Goal: Transaction & Acquisition: Purchase product/service

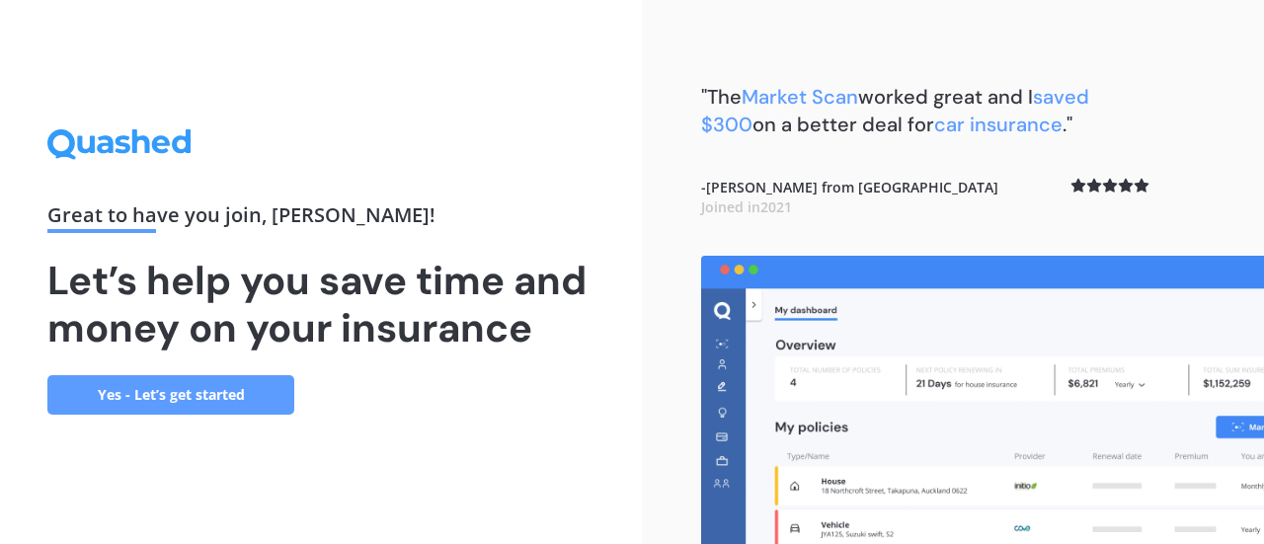
click at [238, 392] on link "Yes - Let’s get started" at bounding box center [170, 394] width 247 height 39
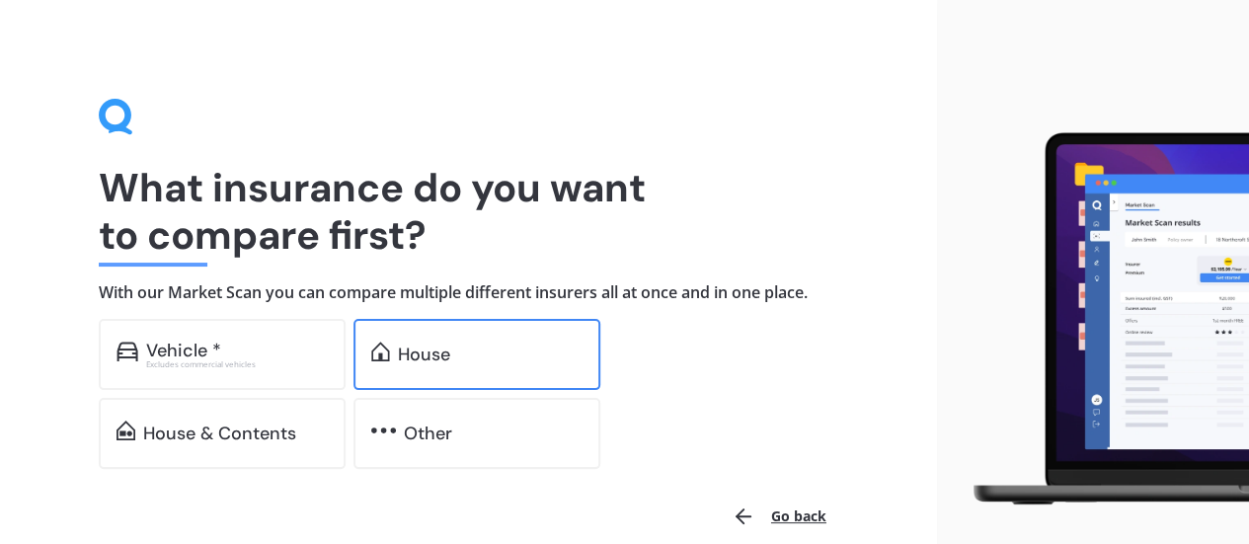
click at [444, 362] on div "House" at bounding box center [424, 355] width 52 height 20
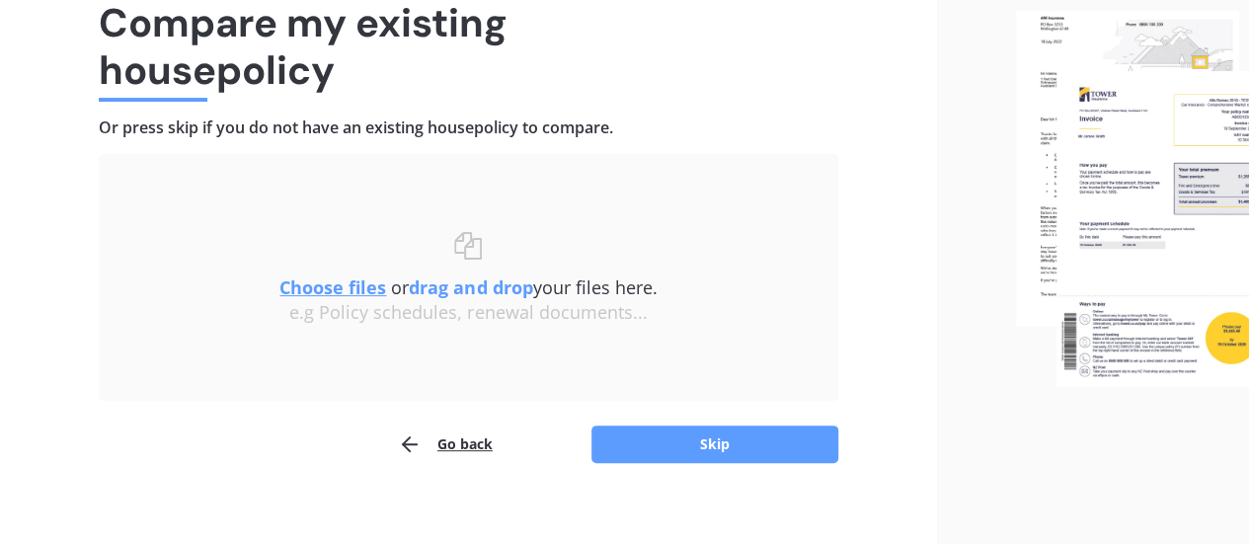
scroll to position [183, 0]
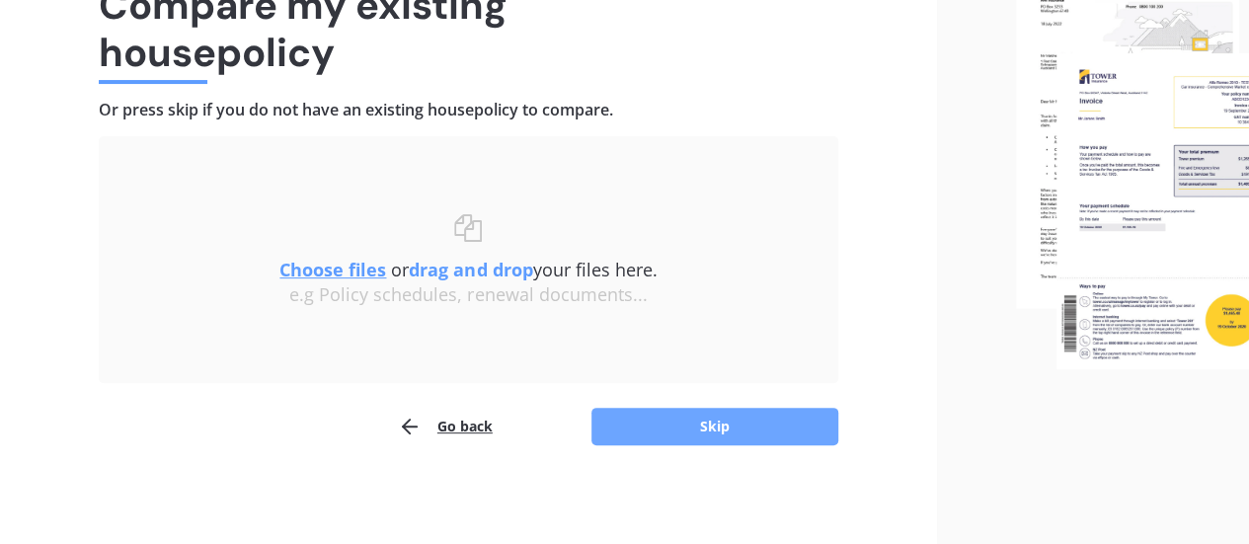
click at [721, 435] on button "Skip" at bounding box center [715, 427] width 247 height 38
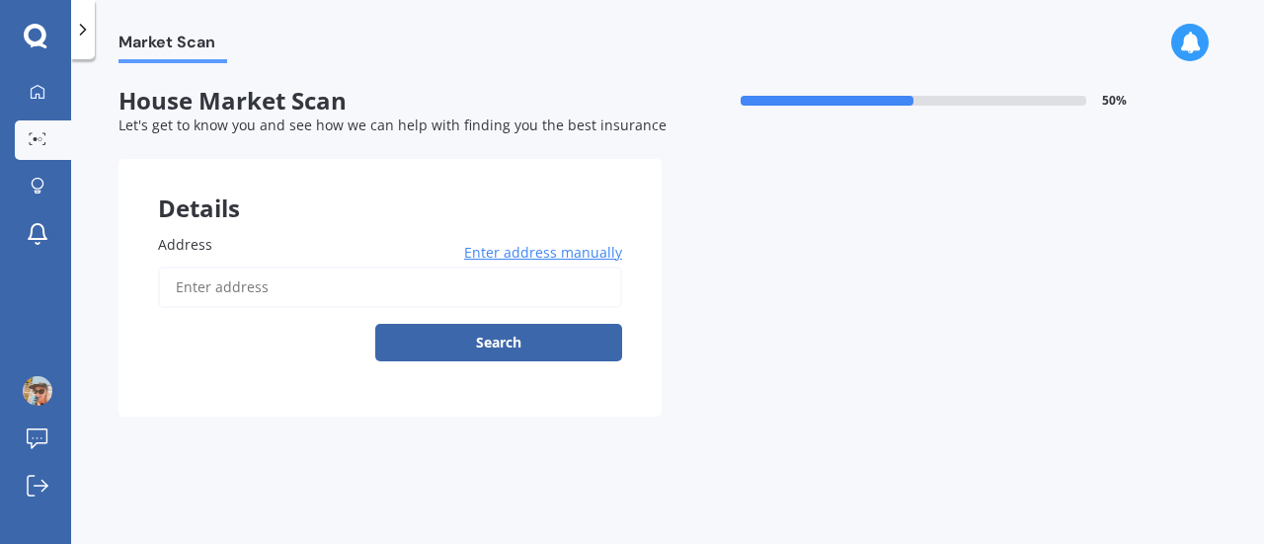
click at [336, 248] on label "Address" at bounding box center [386, 244] width 456 height 21
click at [336, 267] on input "Address" at bounding box center [390, 287] width 464 height 41
type input "[STREET_ADDRESS]"
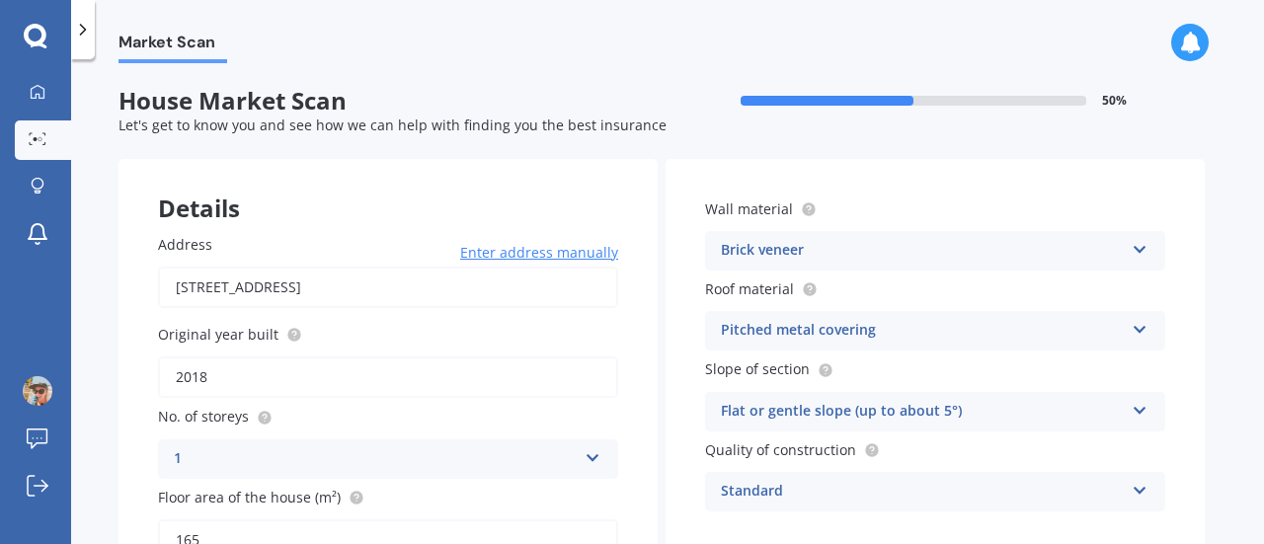
click at [1137, 252] on icon at bounding box center [1140, 246] width 17 height 14
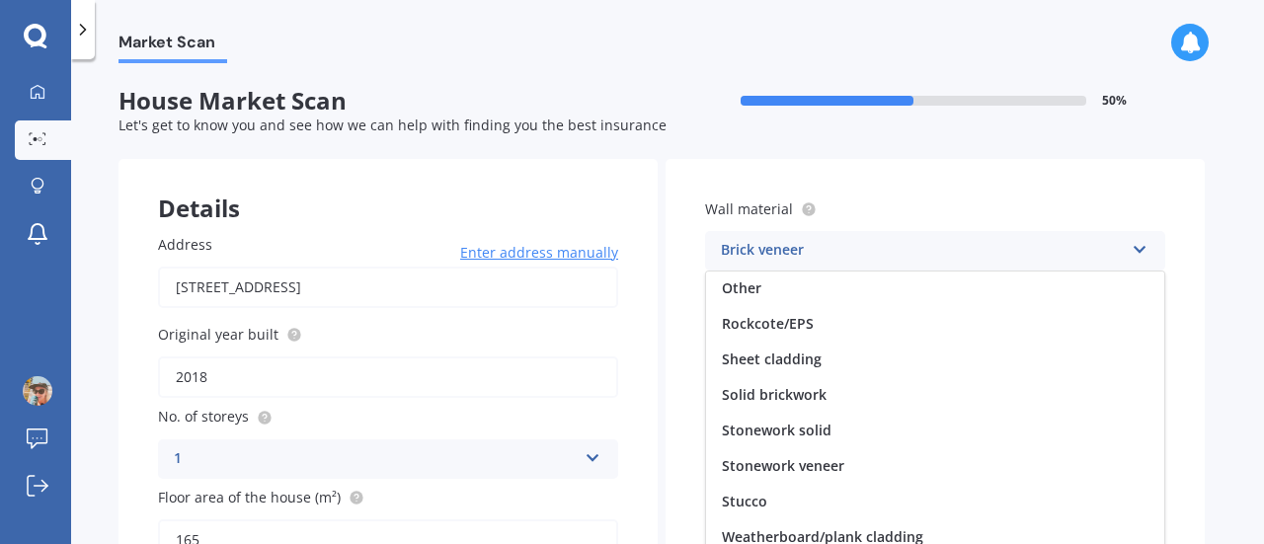
scroll to position [99, 0]
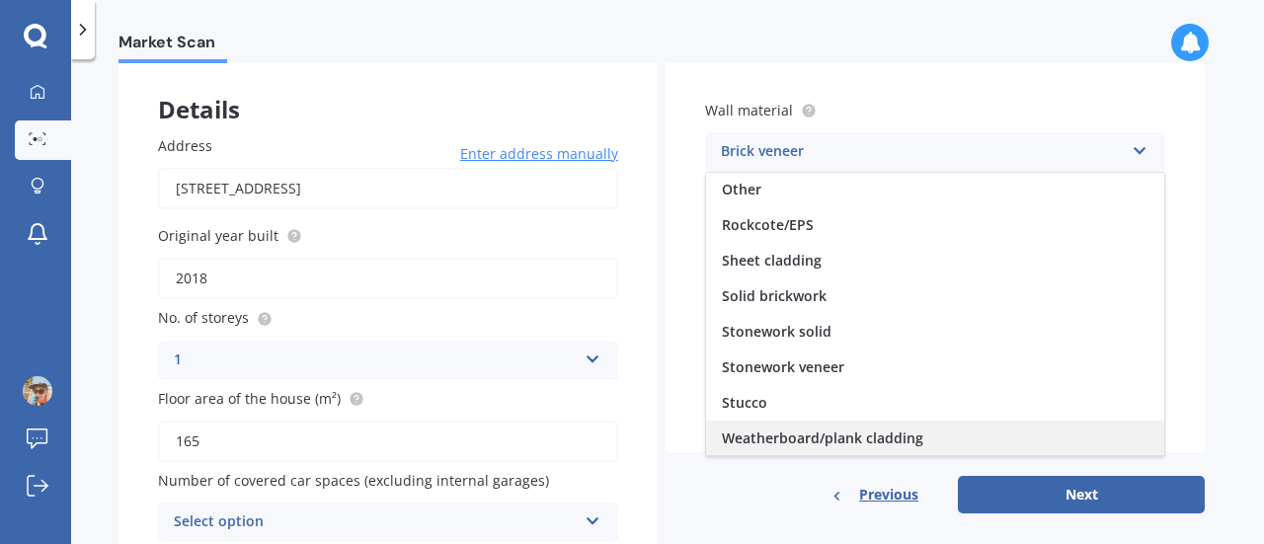
click at [978, 433] on div "Weatherboard/plank cladding" at bounding box center [935, 439] width 458 height 36
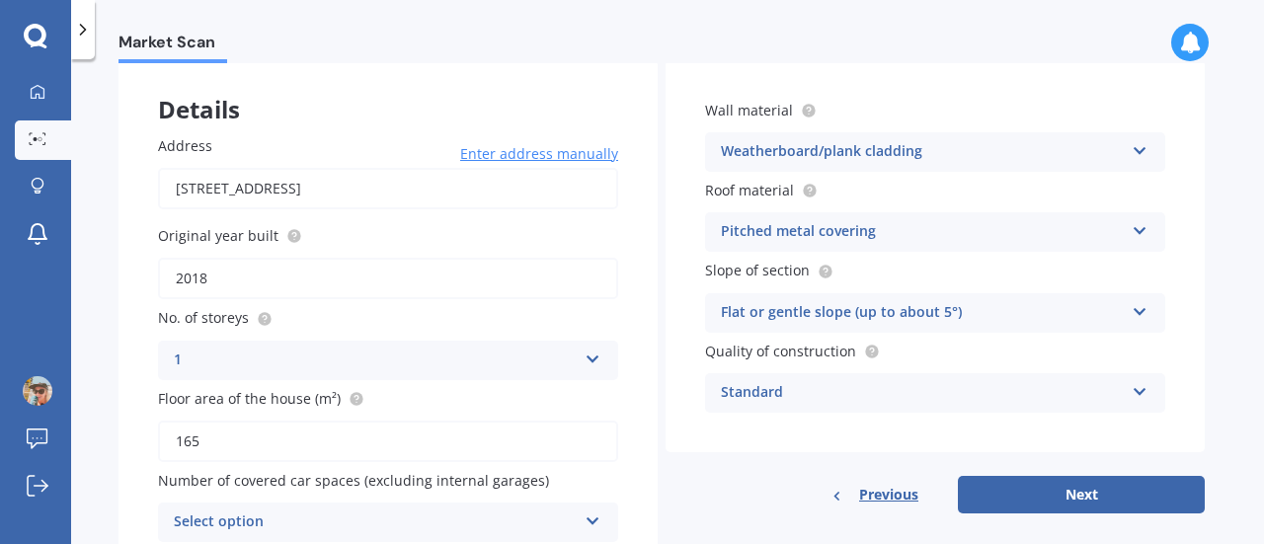
click at [1070, 317] on div "Flat or gentle slope (up to about 5°)" at bounding box center [922, 313] width 403 height 24
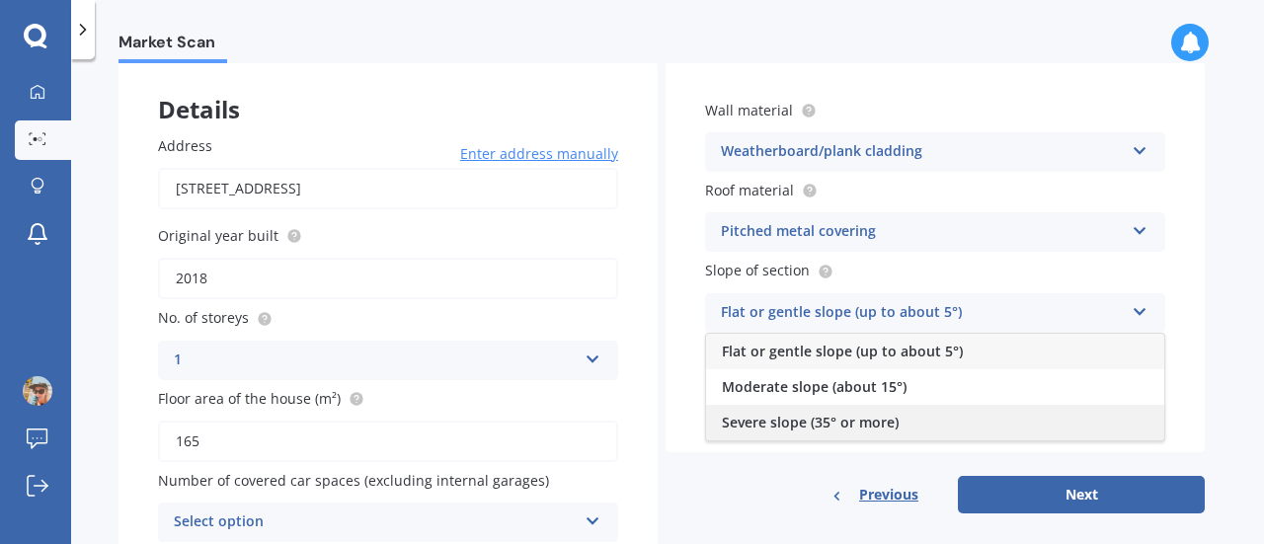
click at [1046, 432] on div "Severe slope (35° or more)" at bounding box center [935, 423] width 458 height 36
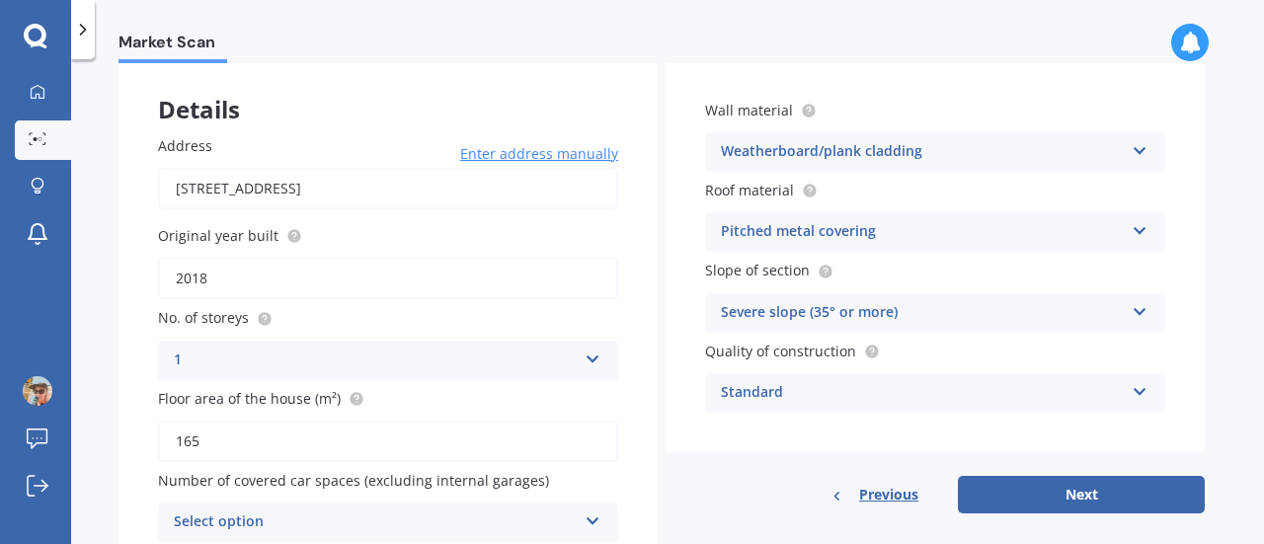
click at [1040, 391] on div "Standard" at bounding box center [922, 393] width 403 height 24
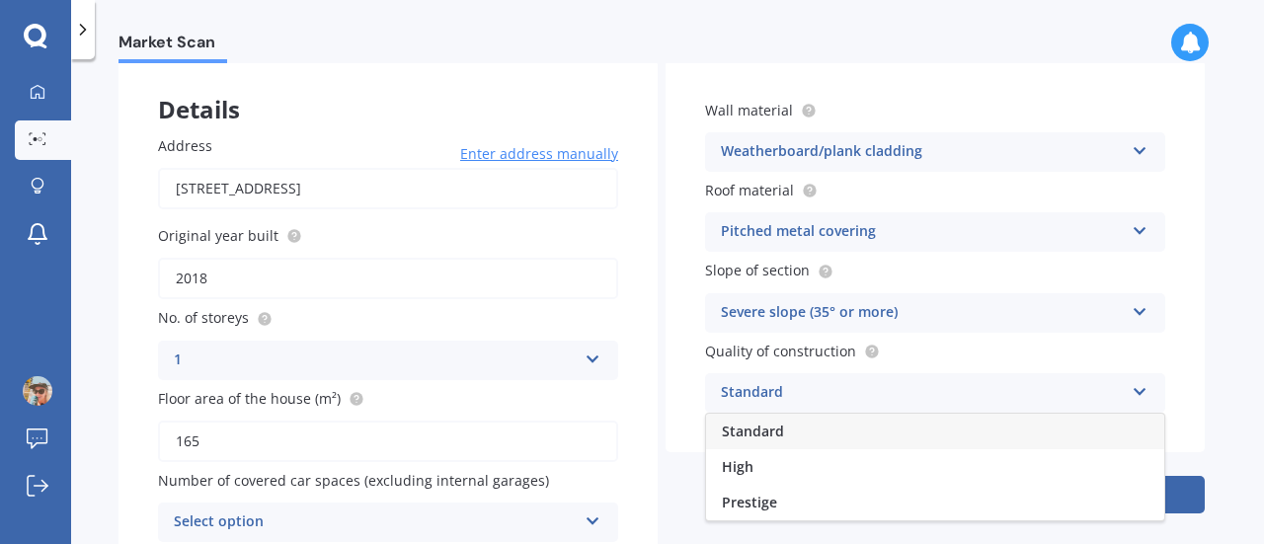
click at [1040, 391] on div "Standard" at bounding box center [922, 393] width 403 height 24
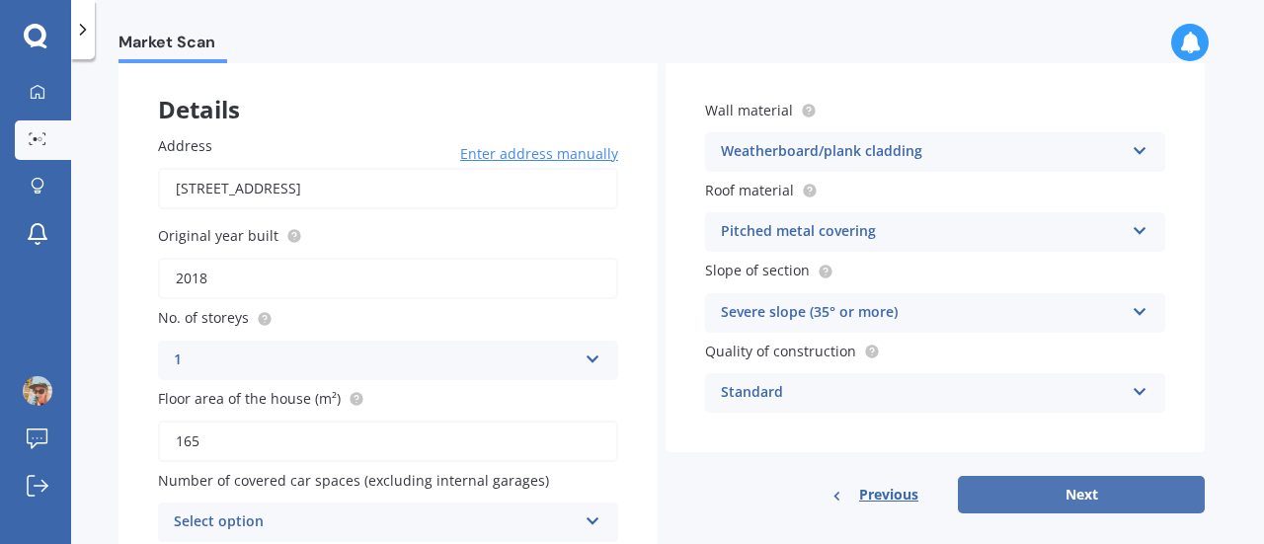
click at [1127, 507] on button "Next" at bounding box center [1081, 495] width 247 height 38
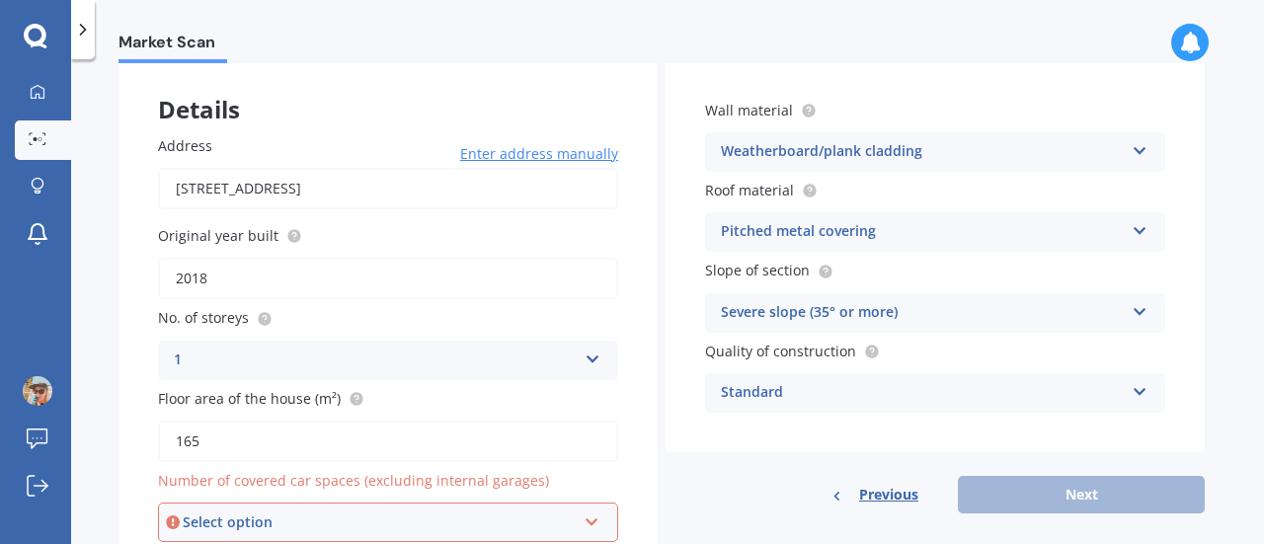
scroll to position [189, 0]
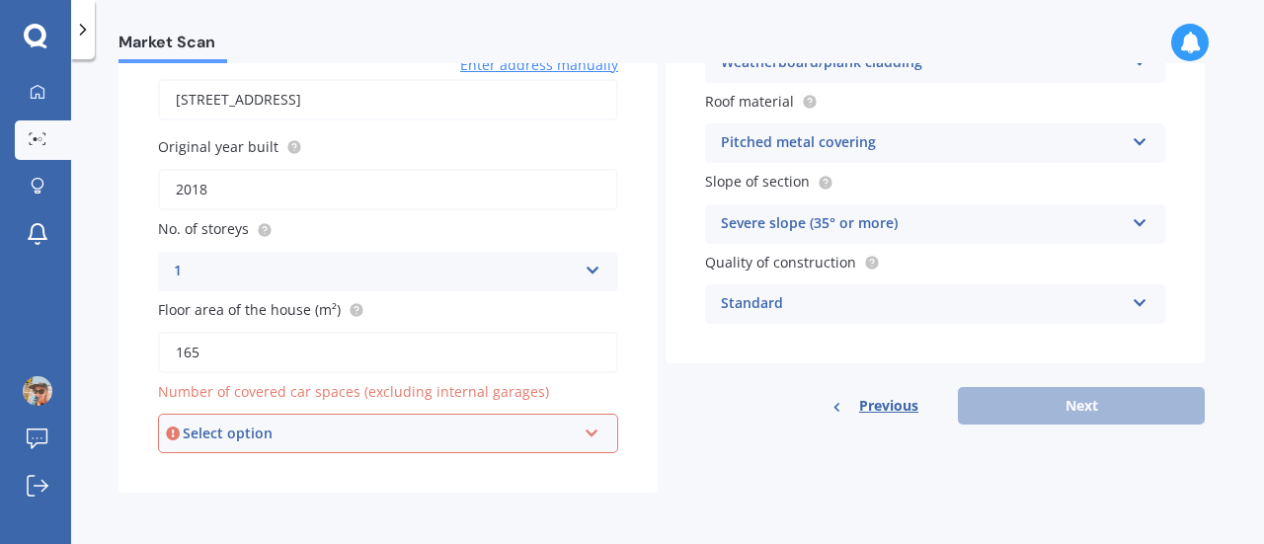
click at [444, 434] on div "Select option" at bounding box center [379, 434] width 393 height 22
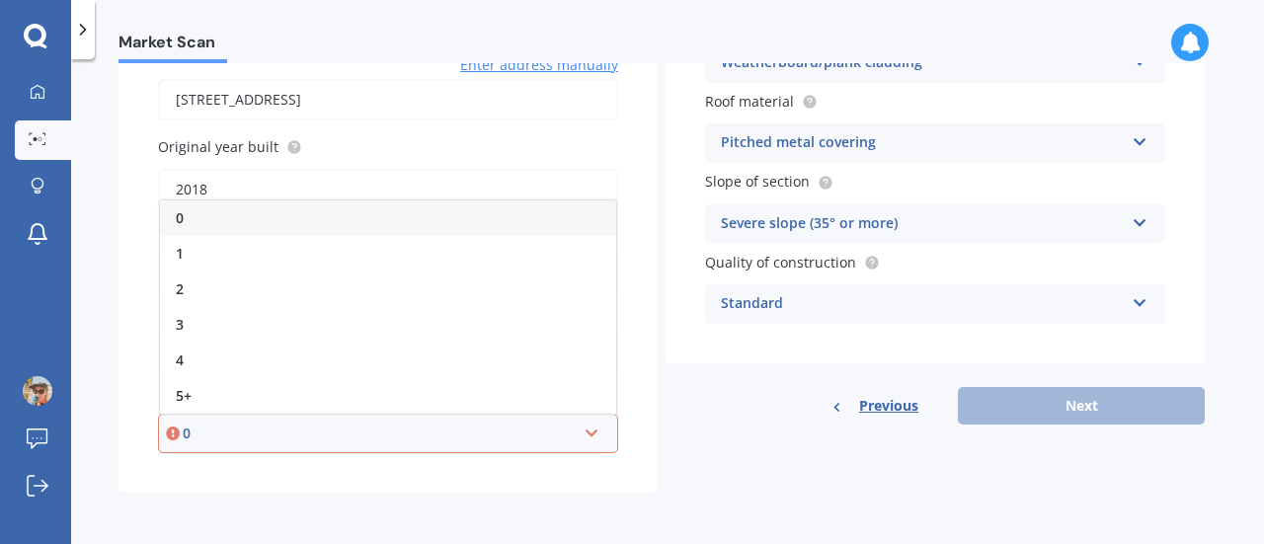
click at [439, 214] on div "0" at bounding box center [388, 218] width 456 height 36
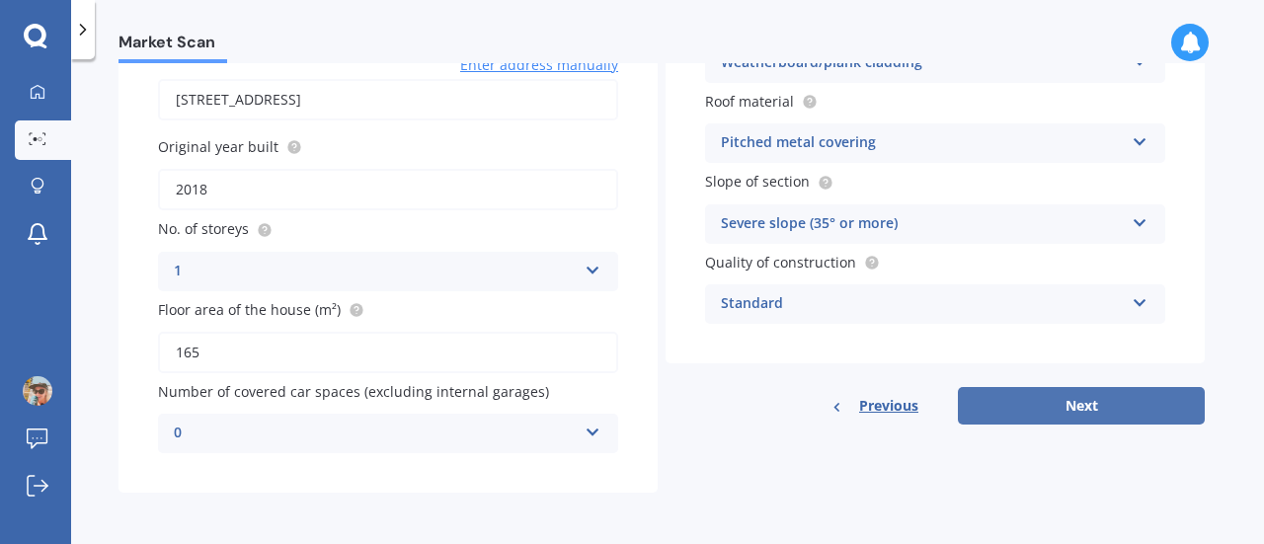
click at [1109, 414] on button "Next" at bounding box center [1081, 406] width 247 height 38
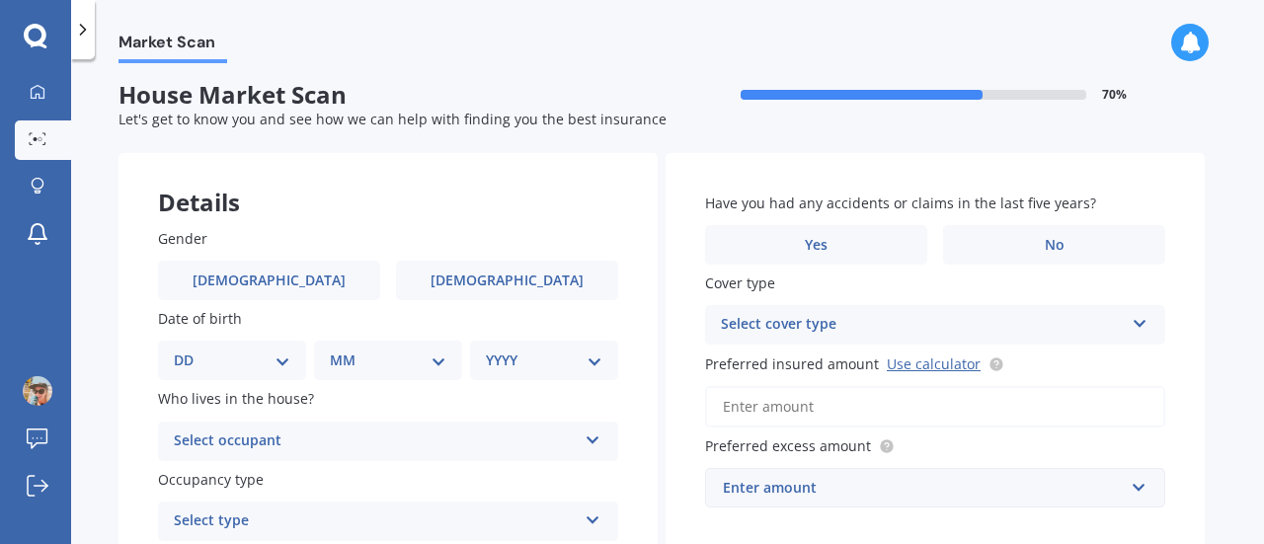
scroll to position [0, 0]
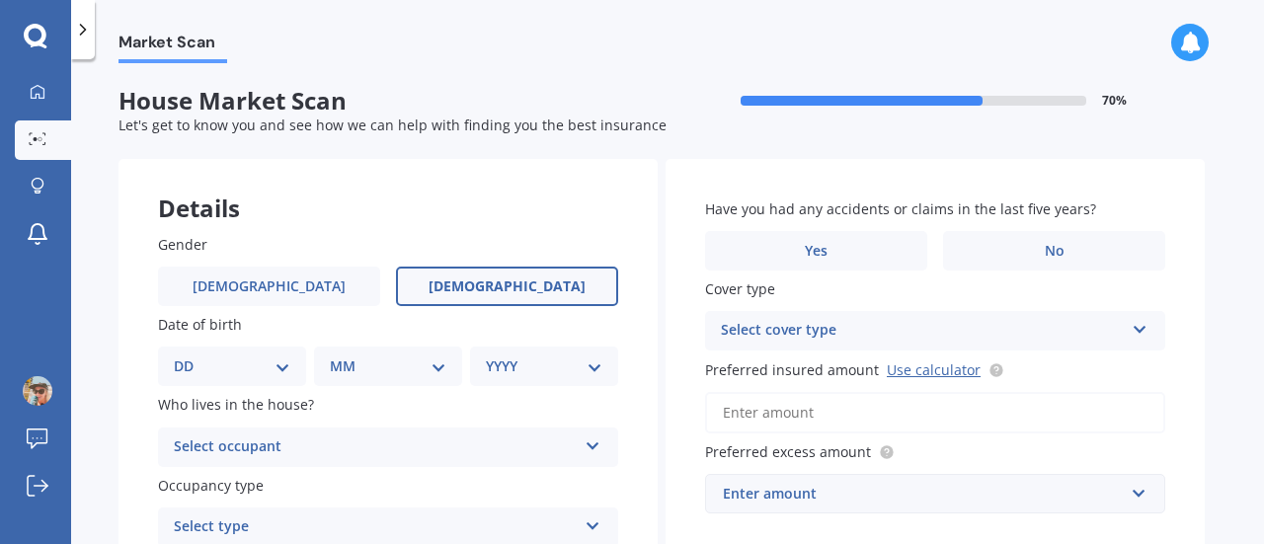
click at [532, 293] on label "[DEMOGRAPHIC_DATA]" at bounding box center [507, 286] width 222 height 39
click at [0, 0] on input "[DEMOGRAPHIC_DATA]" at bounding box center [0, 0] width 0 height 0
click at [259, 356] on select "DD 01 02 03 04 05 06 07 08 09 10 11 12 13 14 15 16 17 18 19 20 21 22 23 24 25 2…" at bounding box center [232, 366] width 117 height 22
select select "27"
click at [190, 355] on select "DD 01 02 03 04 05 06 07 08 09 10 11 12 13 14 15 16 17 18 19 20 21 22 23 24 25 2…" at bounding box center [232, 366] width 117 height 22
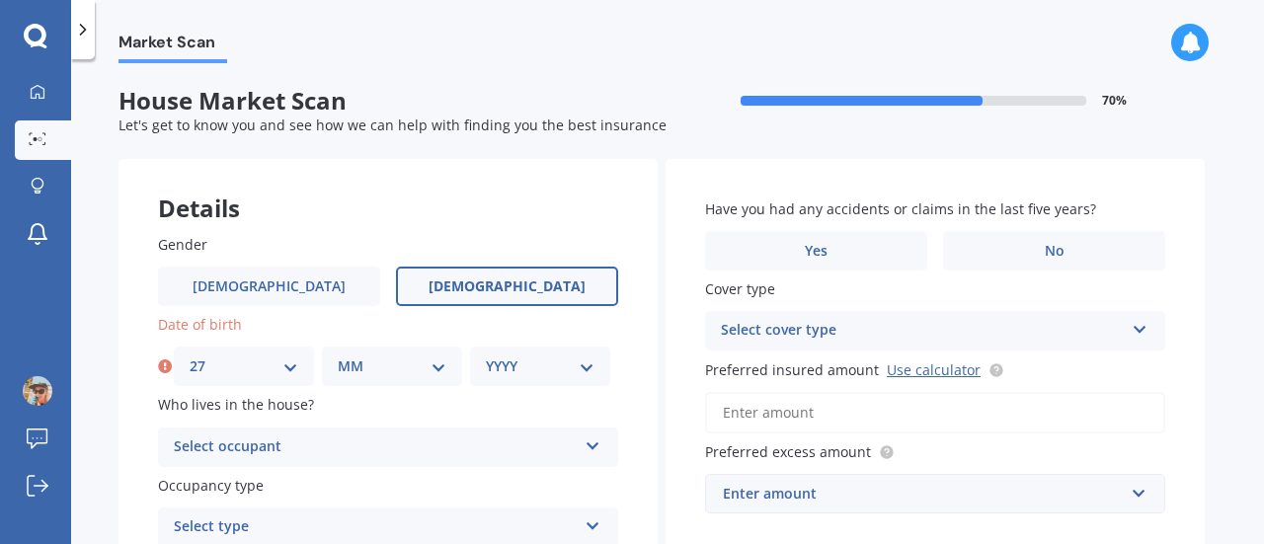
click at [375, 374] on select "MM 01 02 03 04 05 06 07 08 09 10 11 12" at bounding box center [392, 366] width 109 height 22
select select "03"
click at [338, 355] on select "MM 01 02 03 04 05 06 07 08 09 10 11 12" at bounding box center [392, 366] width 109 height 22
click at [559, 362] on select "YYYY 2009 2008 2007 2006 2005 2004 2003 2002 2001 2000 1999 1998 1997 1996 1995…" at bounding box center [540, 366] width 109 height 22
select select "1979"
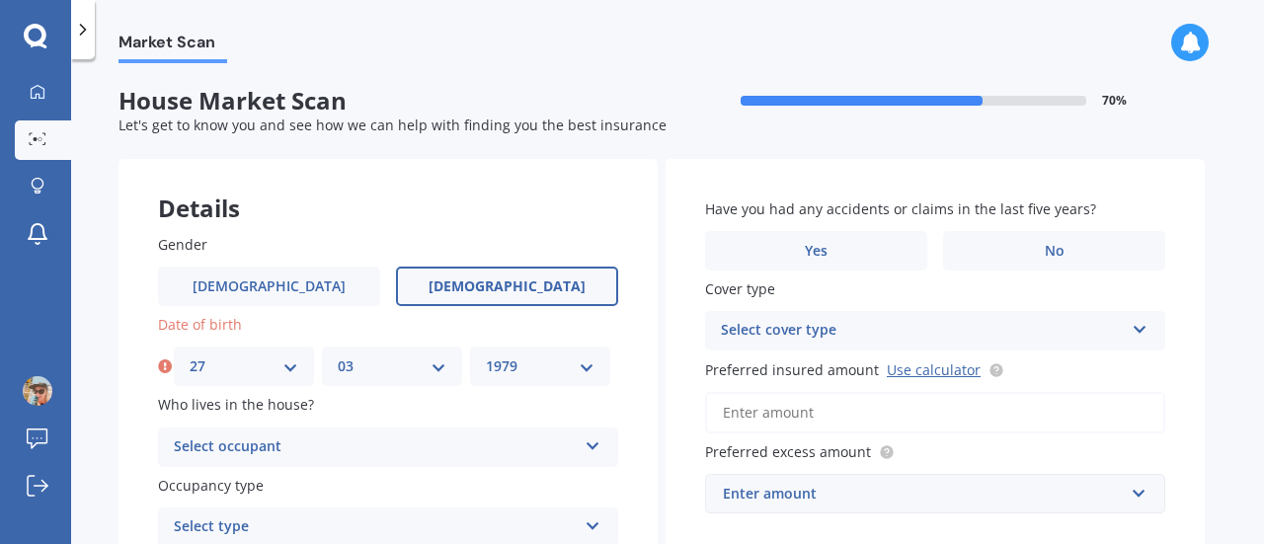
click at [486, 355] on select "YYYY 2009 2008 2007 2006 2005 2004 2003 2002 2001 2000 1999 1998 1997 1996 1995…" at bounding box center [540, 366] width 109 height 22
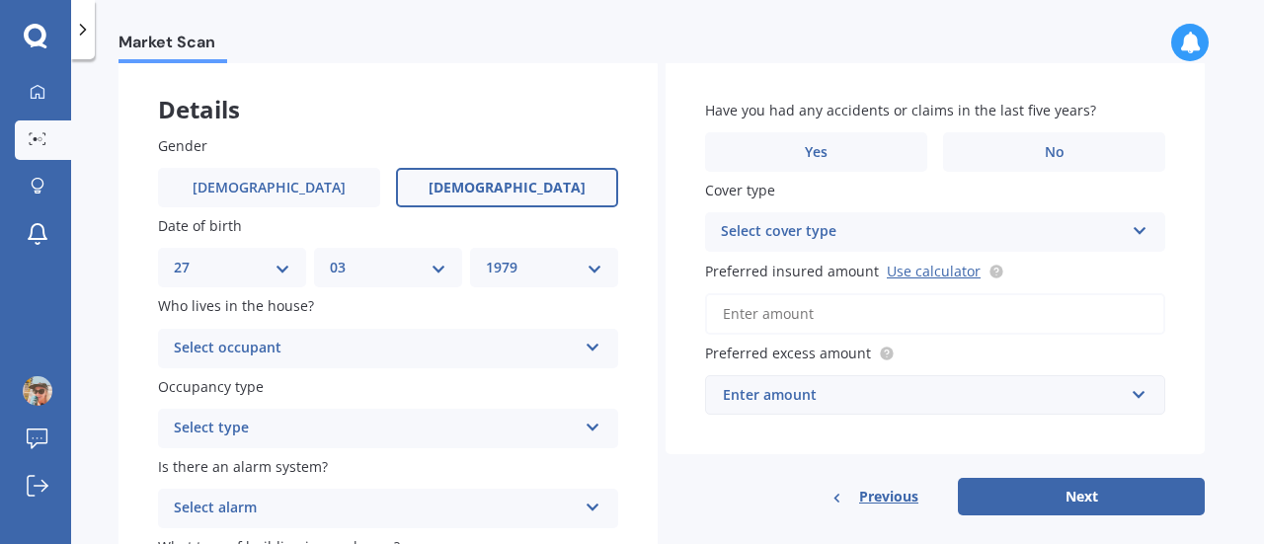
click at [547, 353] on div "Select occupant" at bounding box center [375, 349] width 403 height 24
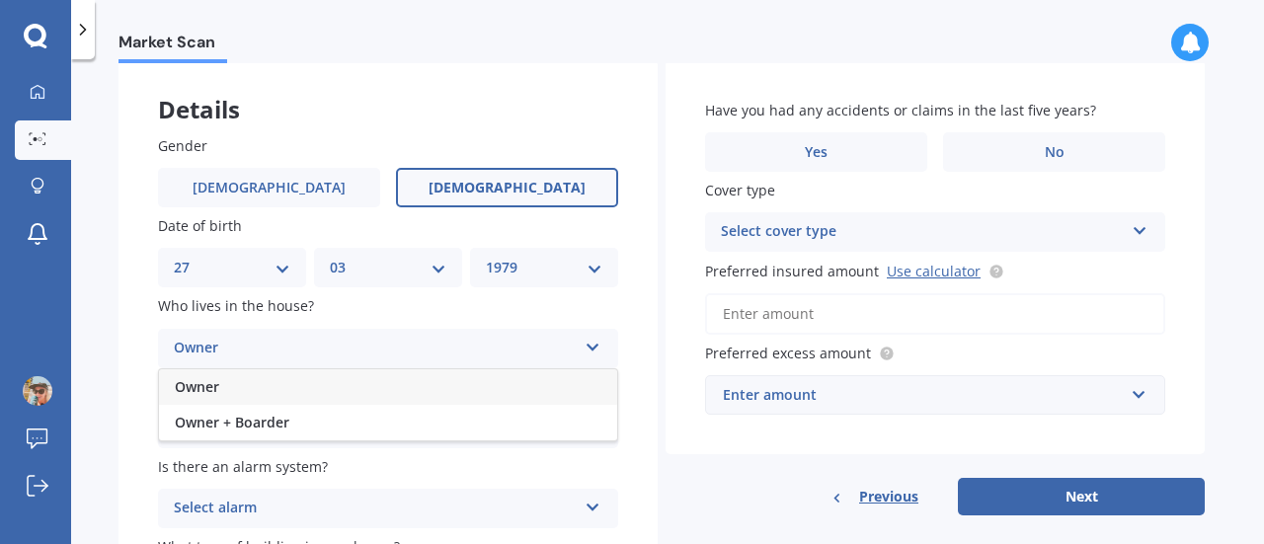
click at [452, 386] on div "Owner" at bounding box center [388, 387] width 458 height 36
click at [471, 434] on div "Select type" at bounding box center [375, 429] width 403 height 24
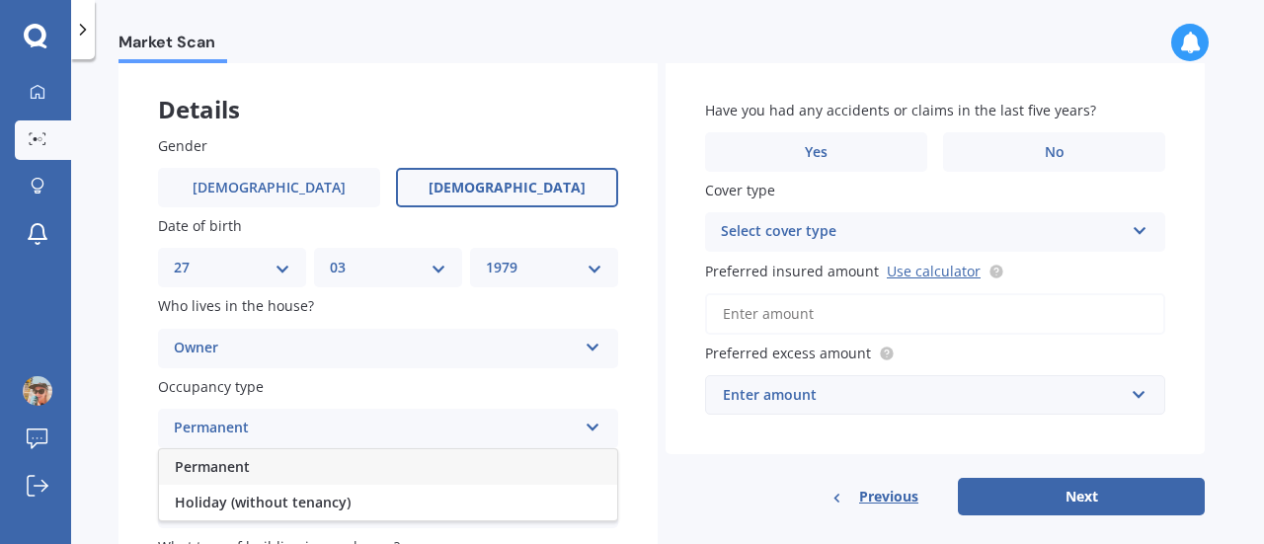
click at [470, 473] on div "Permanent" at bounding box center [388, 467] width 458 height 36
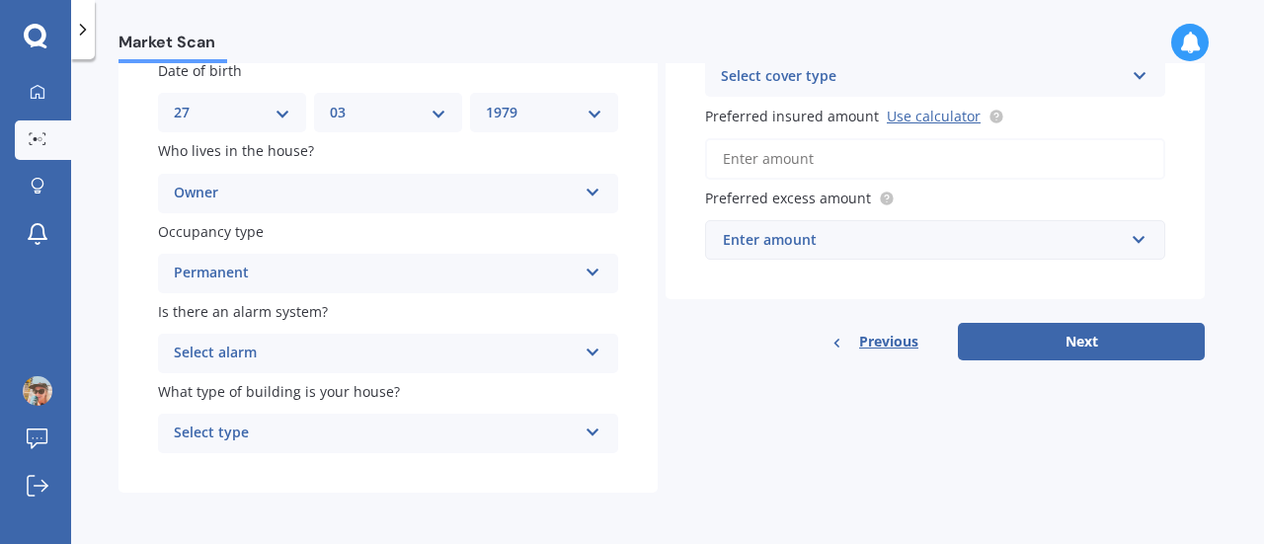
scroll to position [255, 0]
click at [491, 352] on div "Select alarm" at bounding box center [375, 354] width 403 height 24
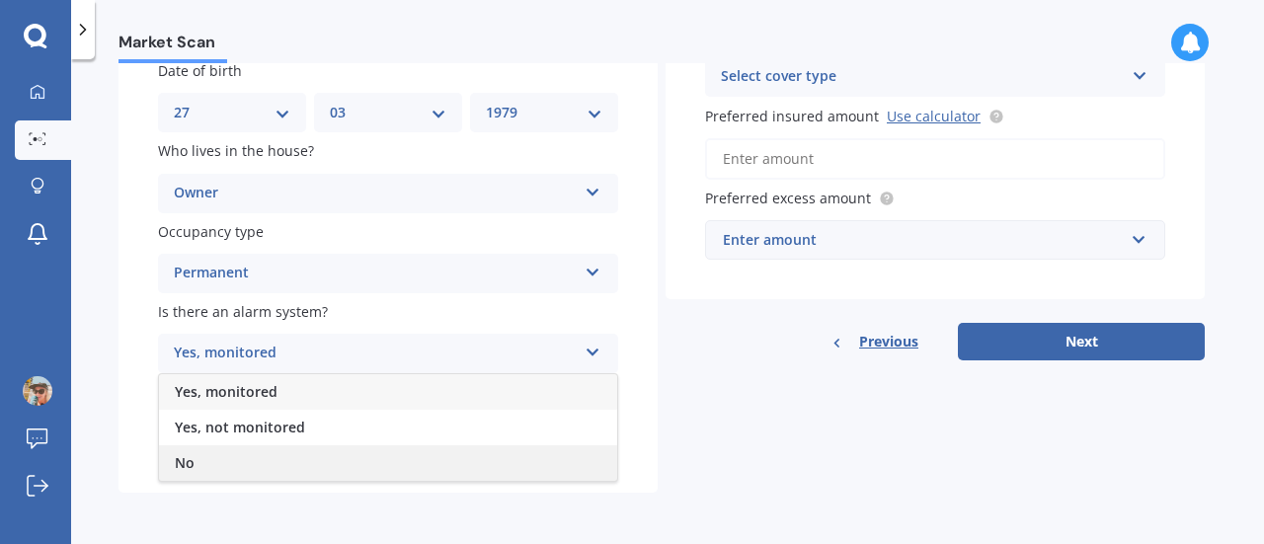
click at [464, 452] on div "No" at bounding box center [388, 463] width 458 height 36
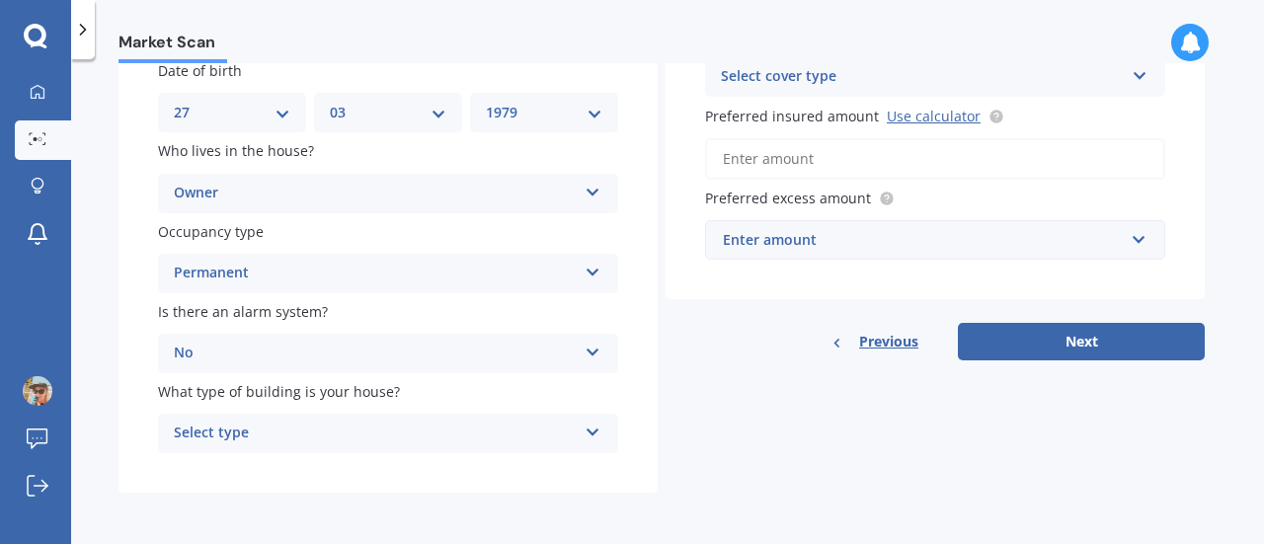
click at [470, 430] on div "Select type" at bounding box center [375, 434] width 403 height 24
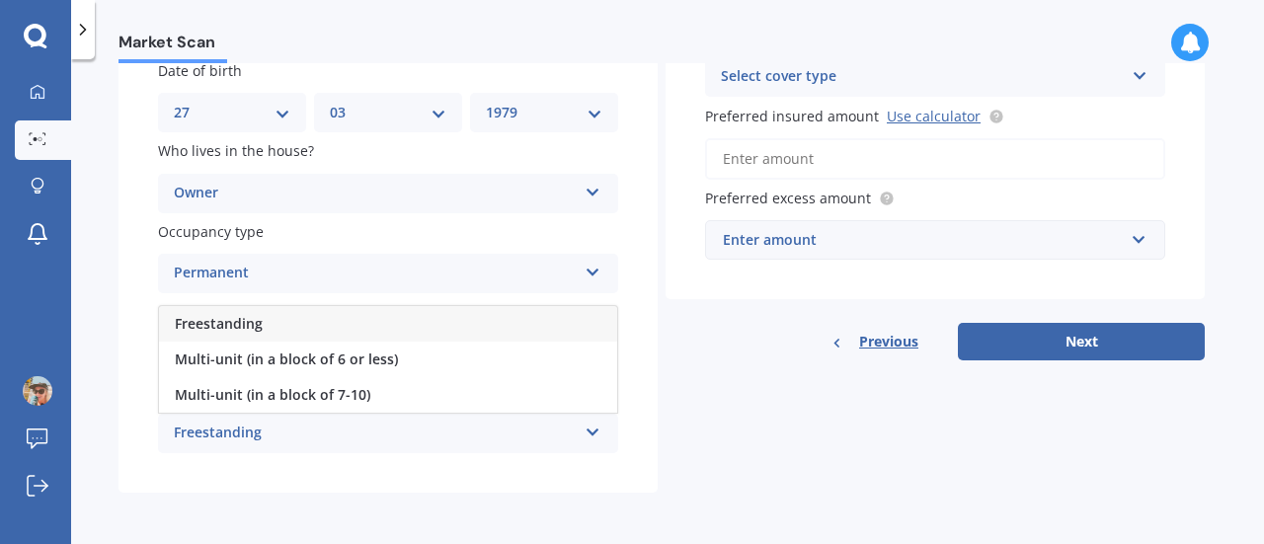
click at [490, 328] on div "Freestanding" at bounding box center [388, 324] width 458 height 36
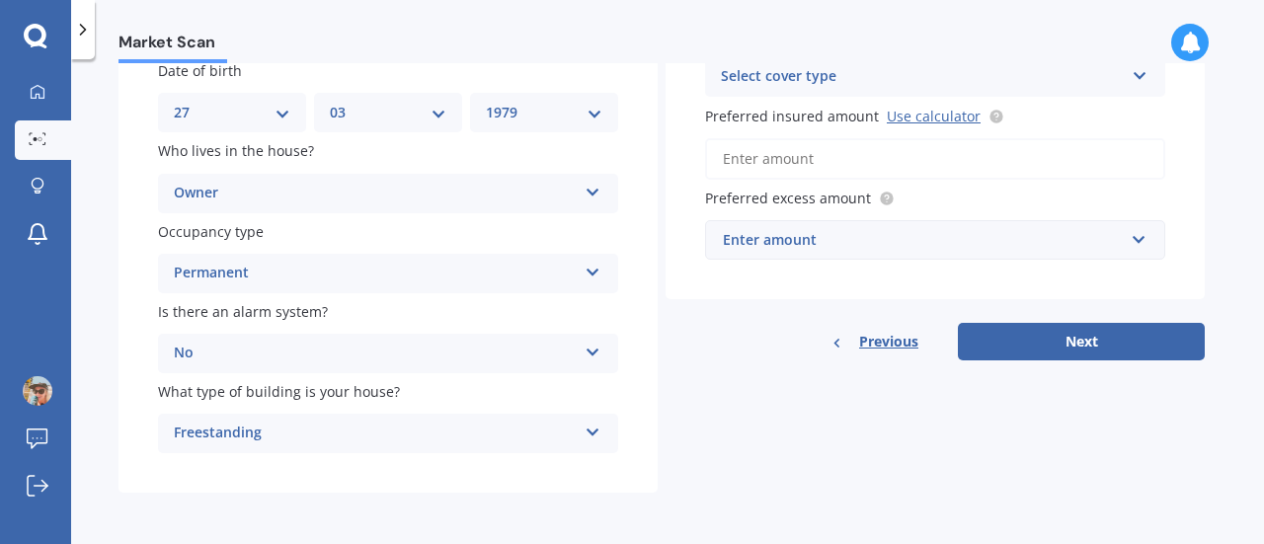
scroll to position [57, 0]
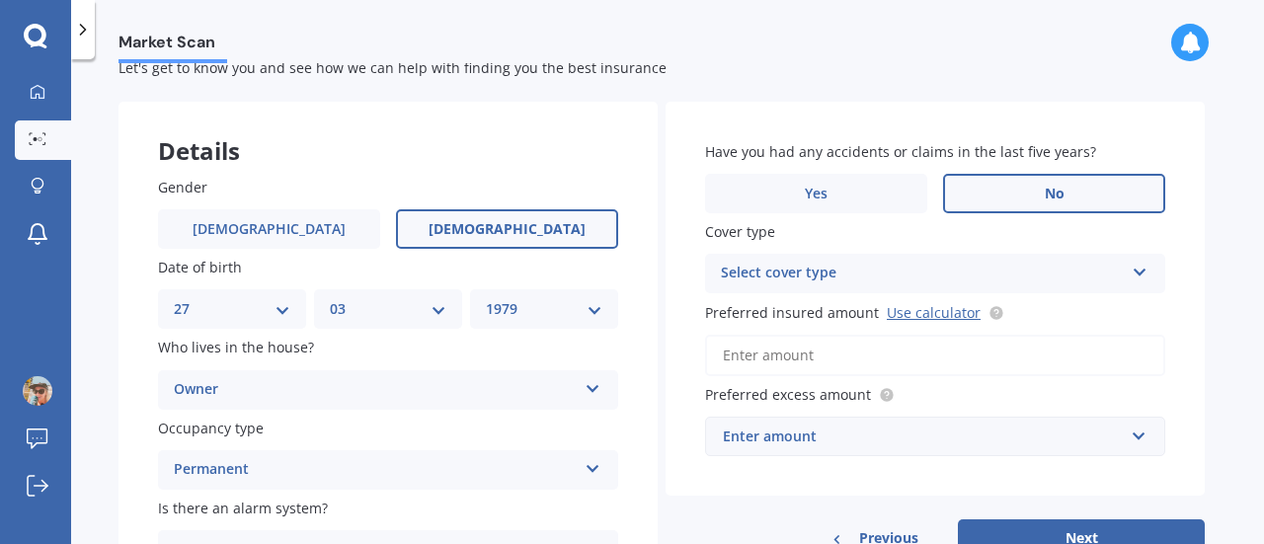
click at [1056, 191] on span "No" at bounding box center [1055, 194] width 20 height 17
click at [0, 0] on input "No" at bounding box center [0, 0] width 0 height 0
click at [1019, 268] on div "Select cover type" at bounding box center [922, 274] width 403 height 24
click at [1021, 257] on div "High High" at bounding box center [935, 273] width 460 height 39
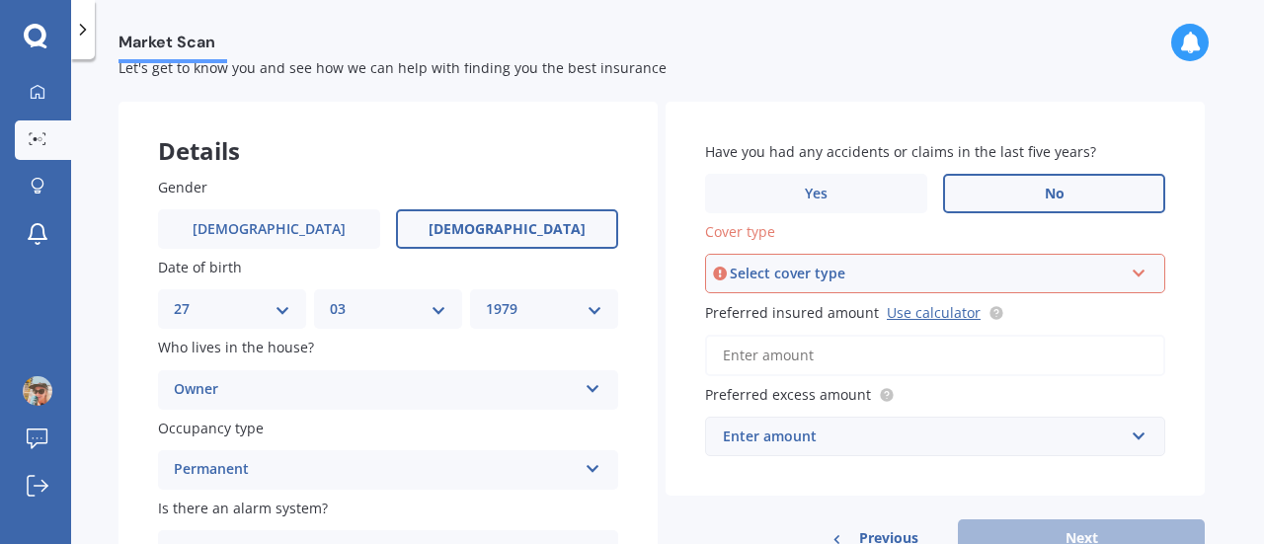
click at [1021, 257] on div "Select cover type High" at bounding box center [935, 273] width 460 height 39
click at [986, 315] on div "High" at bounding box center [935, 311] width 456 height 36
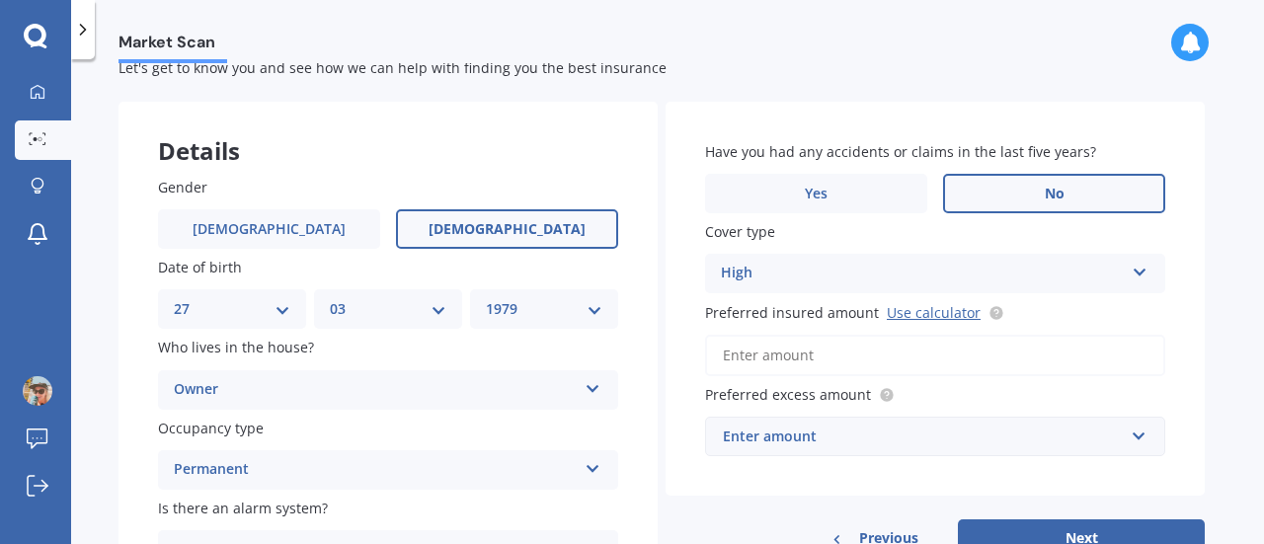
click at [1136, 272] on icon at bounding box center [1140, 269] width 17 height 14
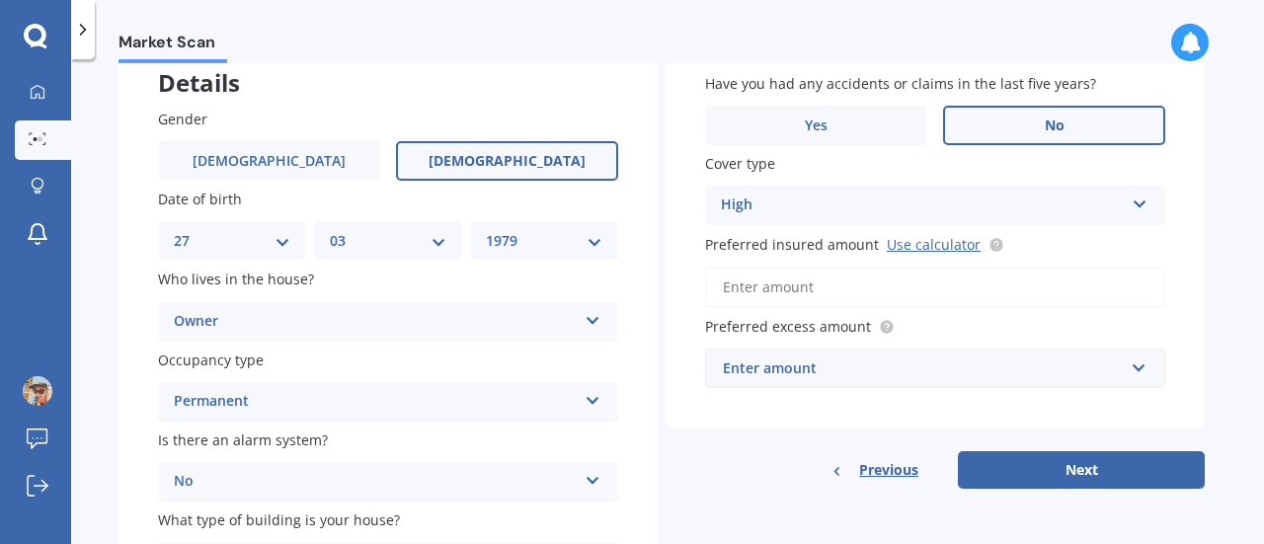
scroll to position [156, 0]
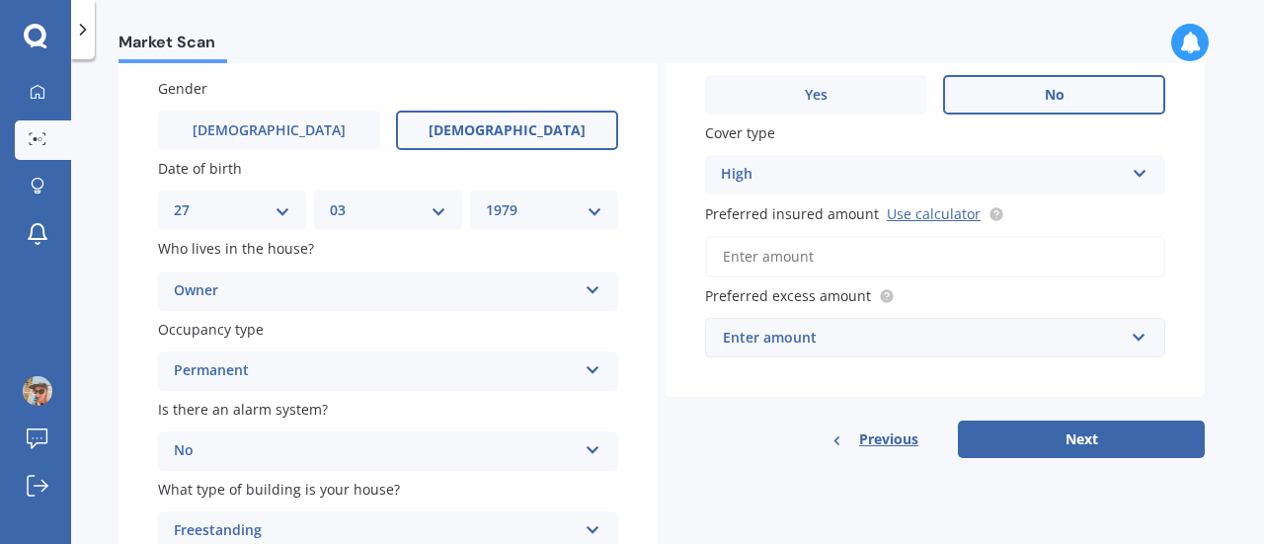
click at [1104, 340] on div "Enter amount" at bounding box center [923, 338] width 401 height 22
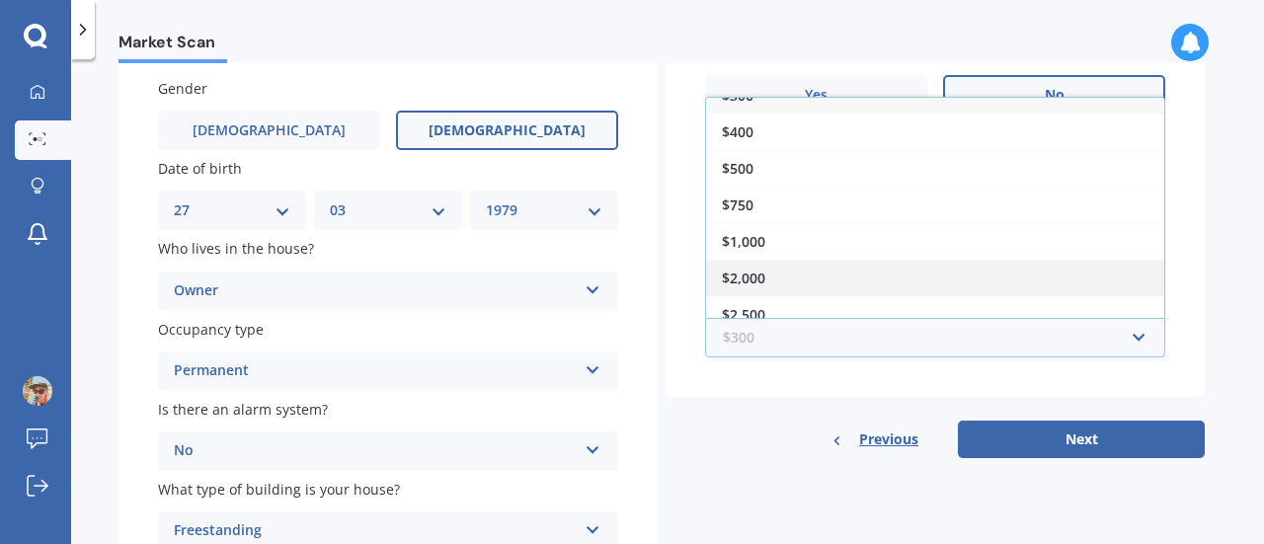
scroll to position [32, 0]
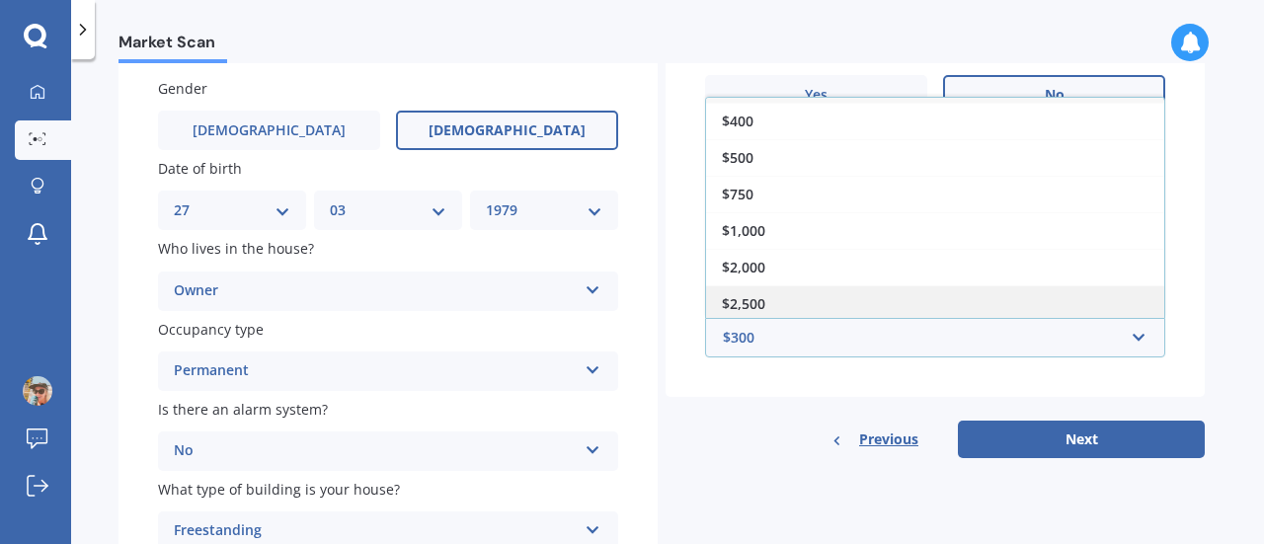
click at [1023, 306] on div "$2,500" at bounding box center [935, 303] width 458 height 37
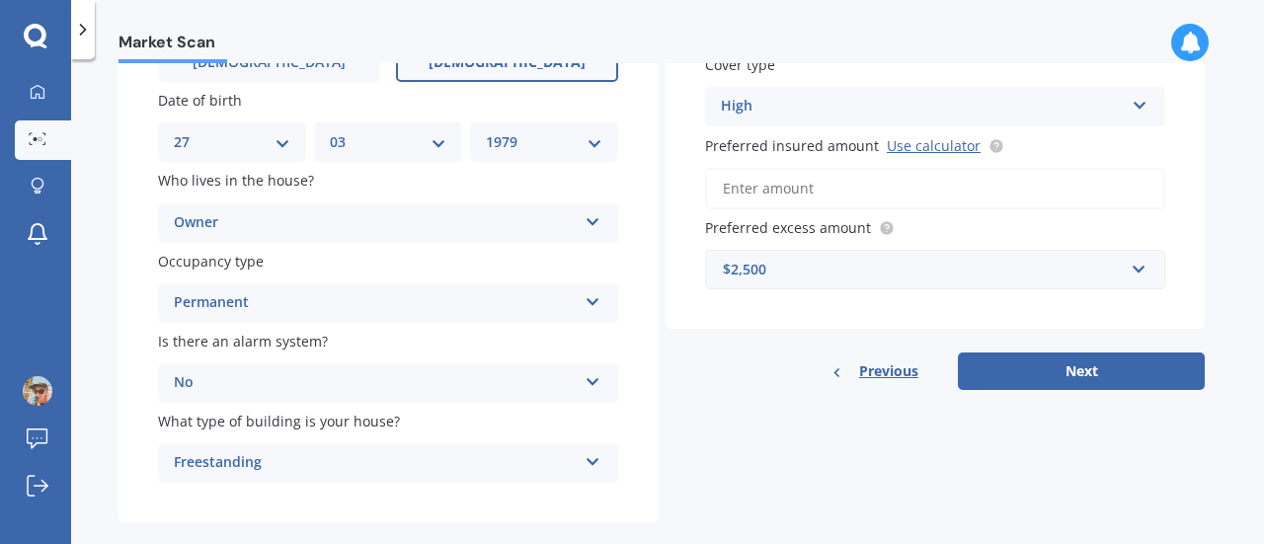
scroll to position [255, 0]
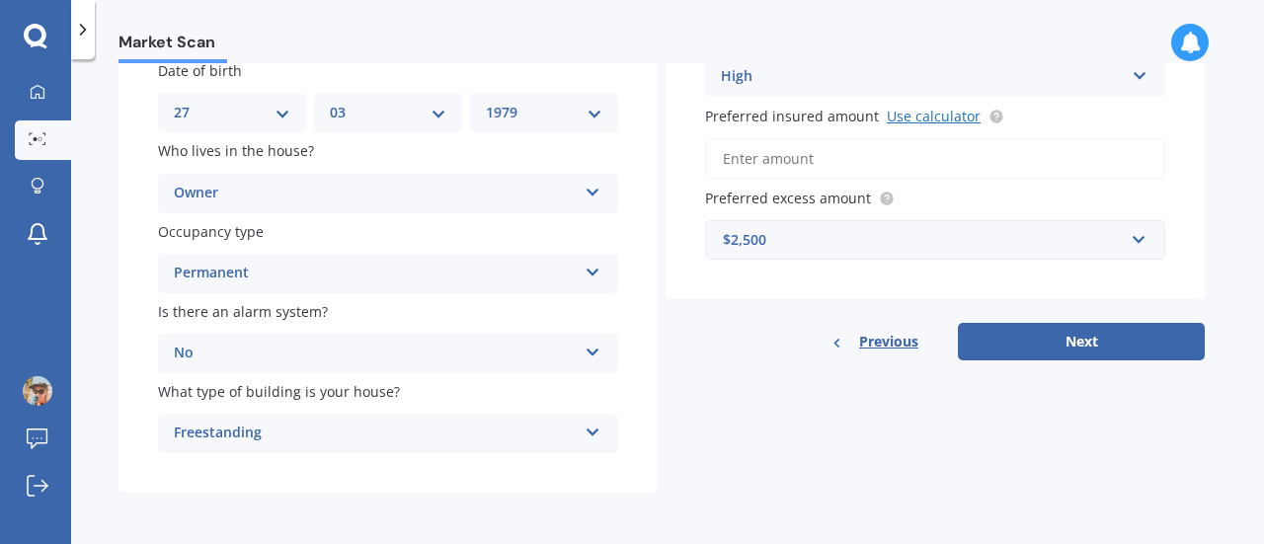
click at [940, 118] on link "Use calculator" at bounding box center [934, 116] width 94 height 19
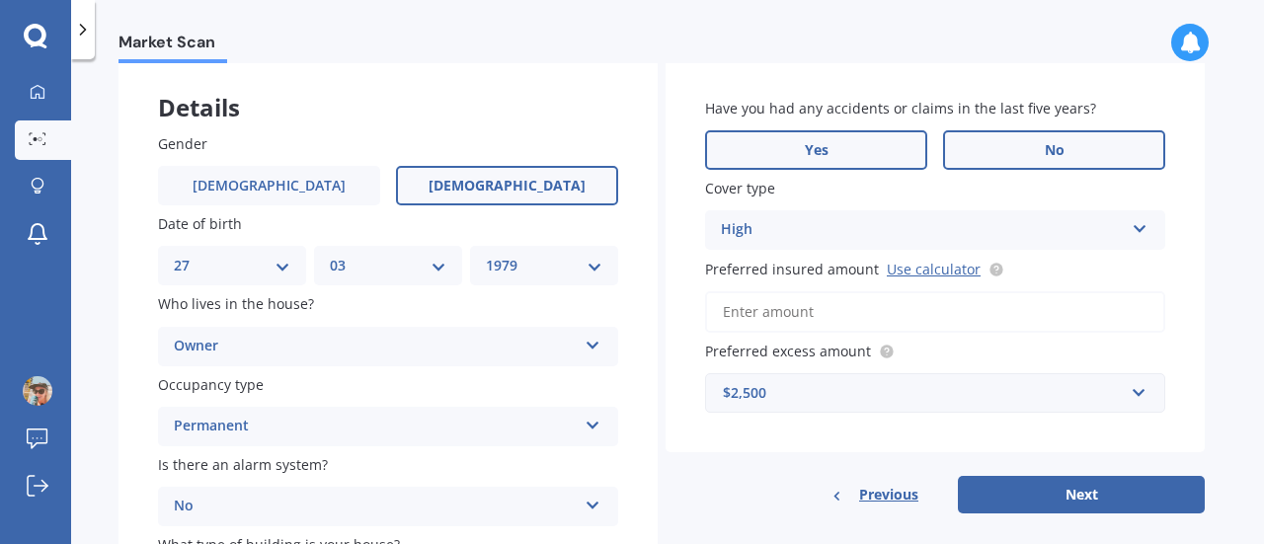
scroll to position [57, 0]
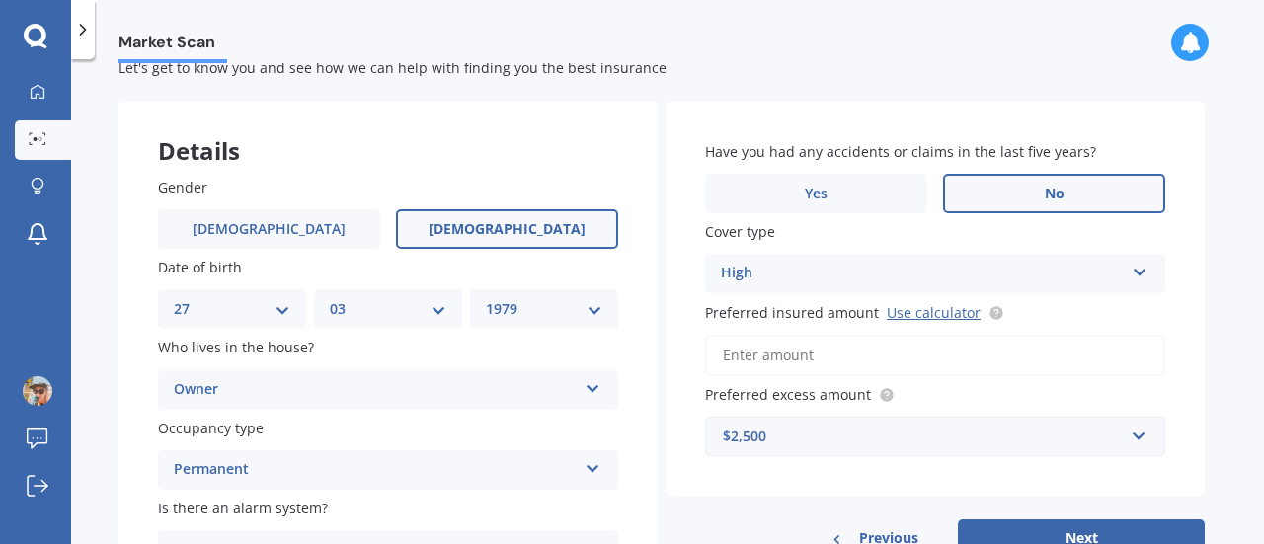
click at [830, 355] on input "Preferred insured amount Use calculator" at bounding box center [935, 355] width 460 height 41
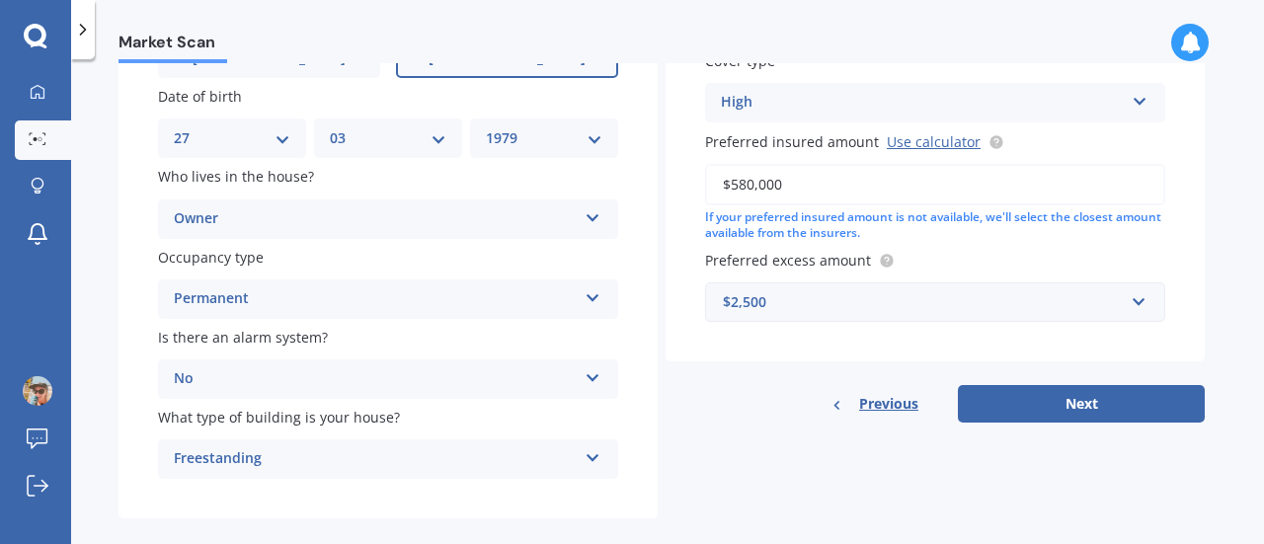
scroll to position [255, 0]
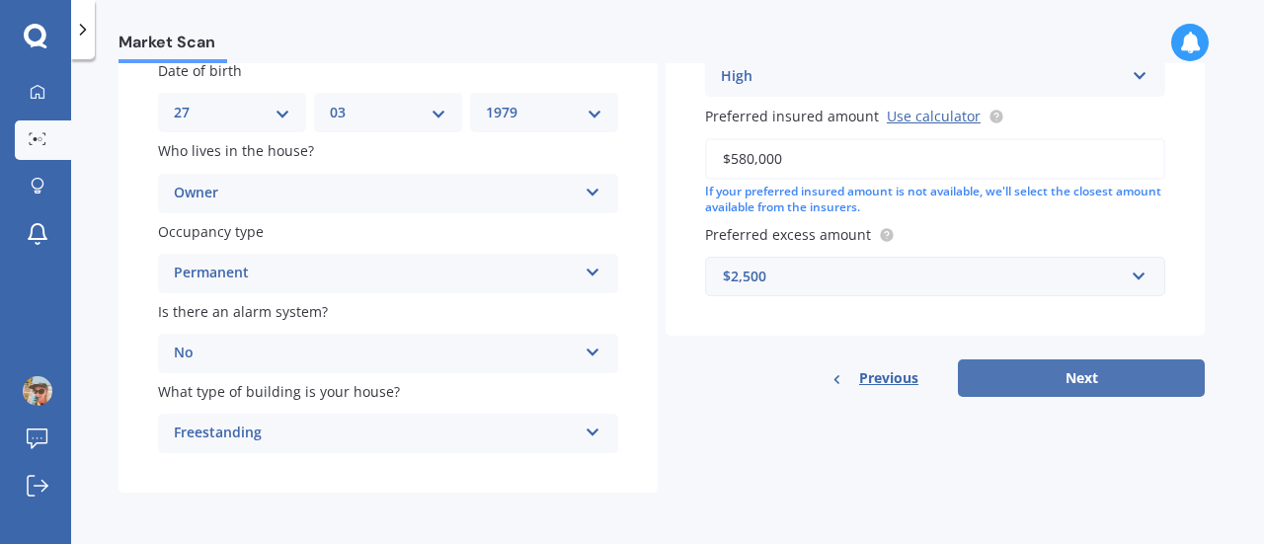
type input "$580,000"
click at [1101, 380] on button "Next" at bounding box center [1081, 378] width 247 height 38
select select "27"
select select "03"
select select "1979"
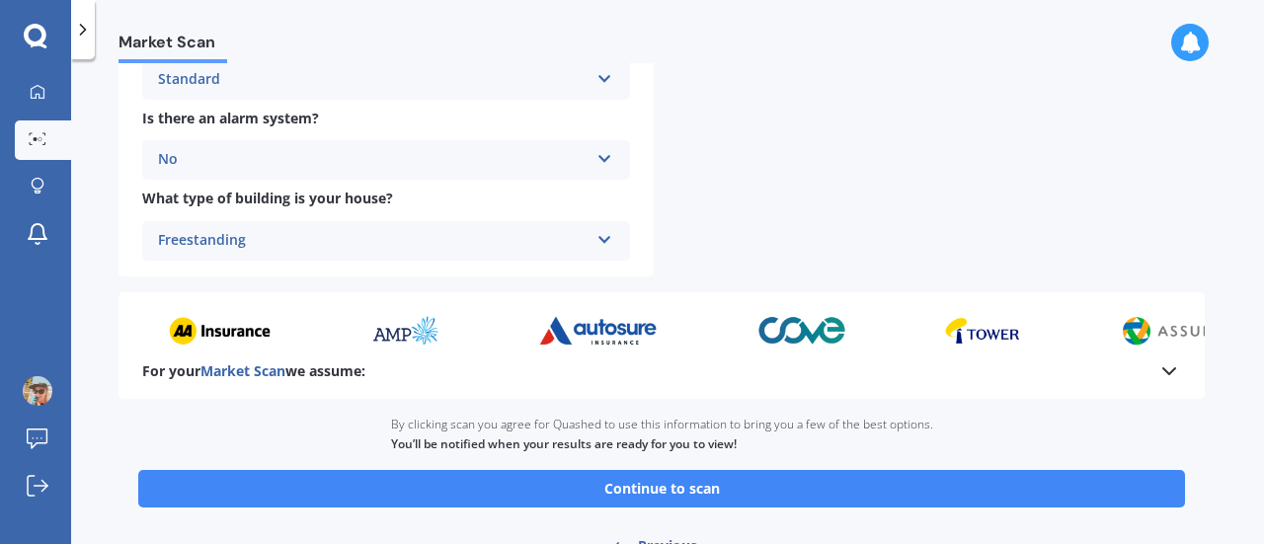
scroll to position [881, 0]
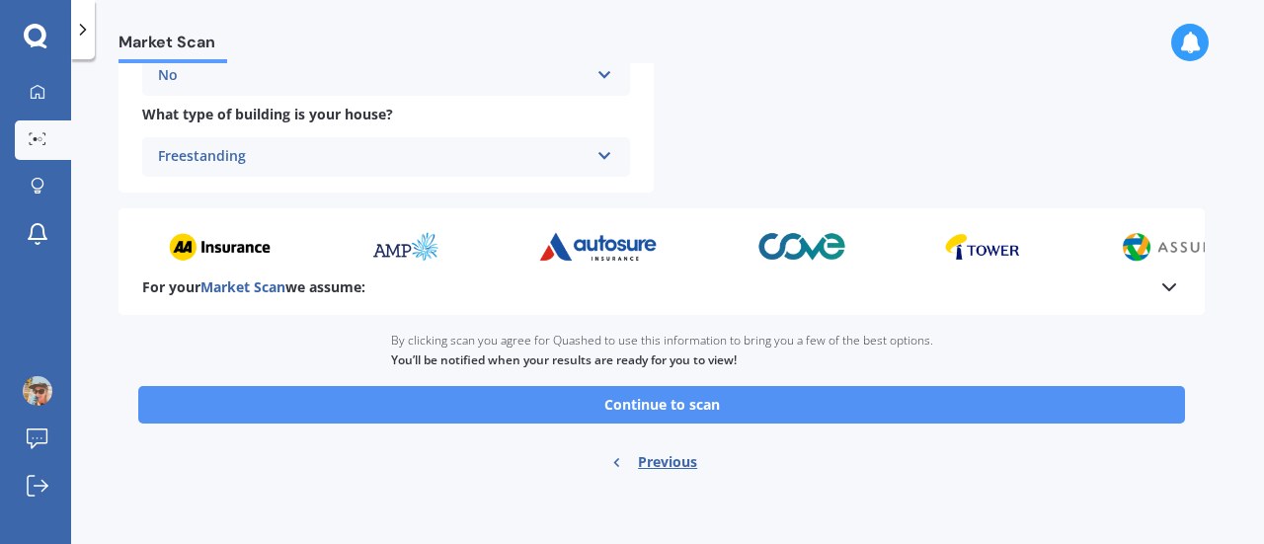
click at [741, 408] on button "Continue to scan" at bounding box center [661, 405] width 1047 height 38
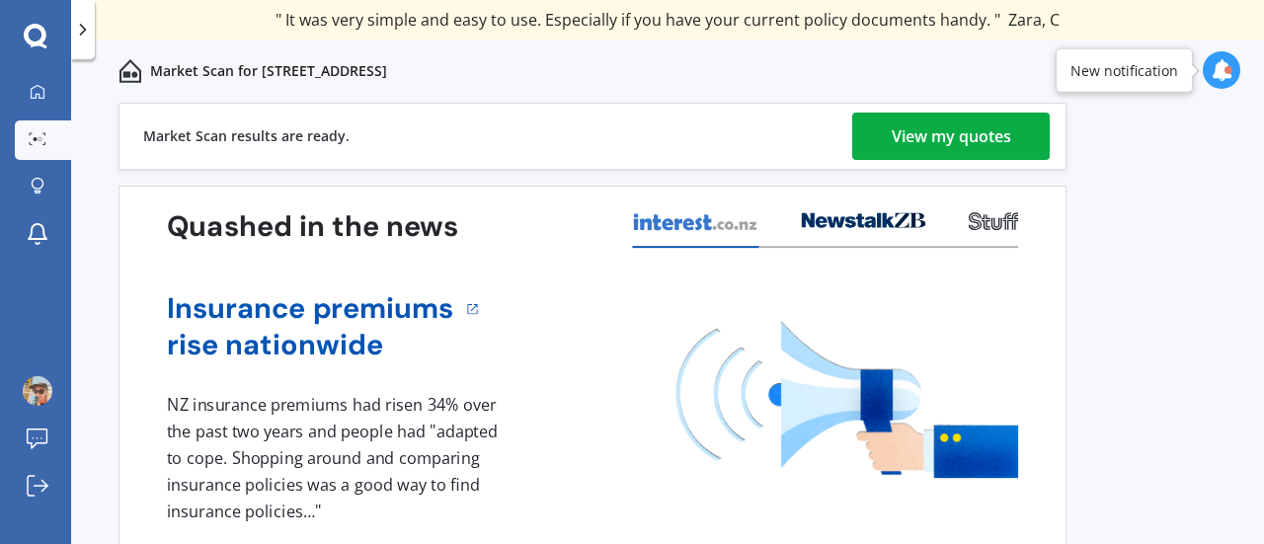
click at [970, 137] on div "View my quotes" at bounding box center [951, 136] width 119 height 47
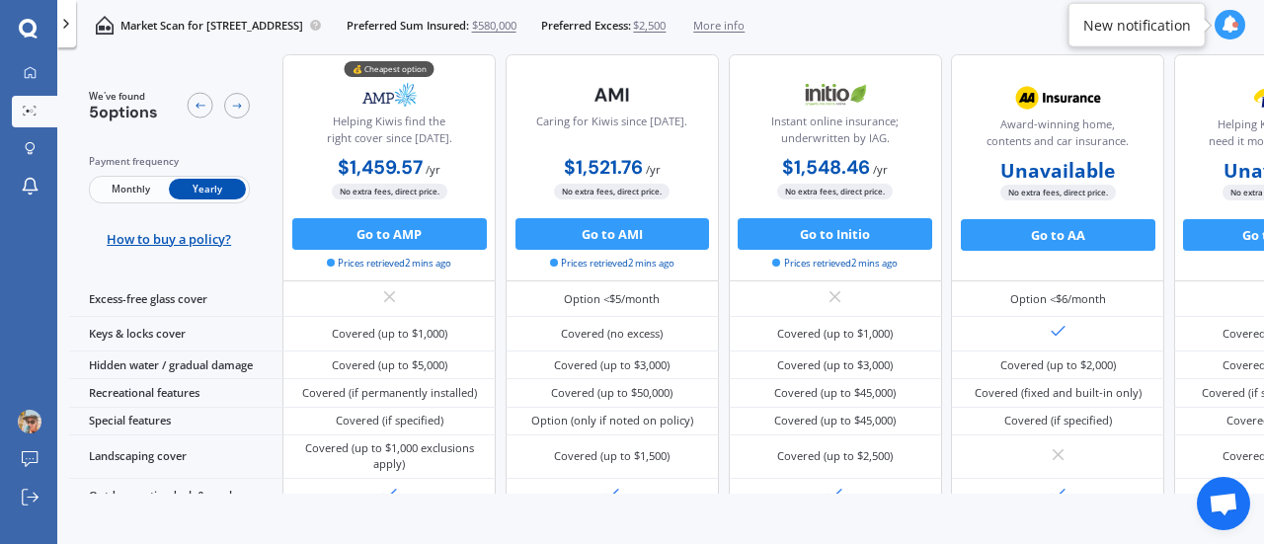
scroll to position [493, 0]
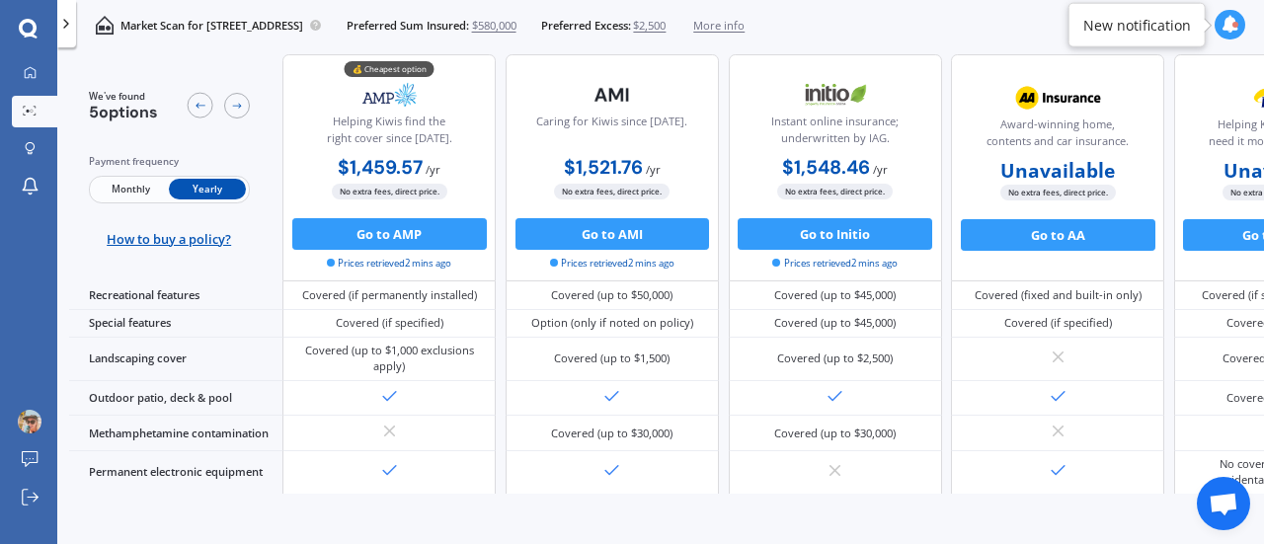
click at [140, 183] on span "Monthly" at bounding box center [130, 190] width 77 height 21
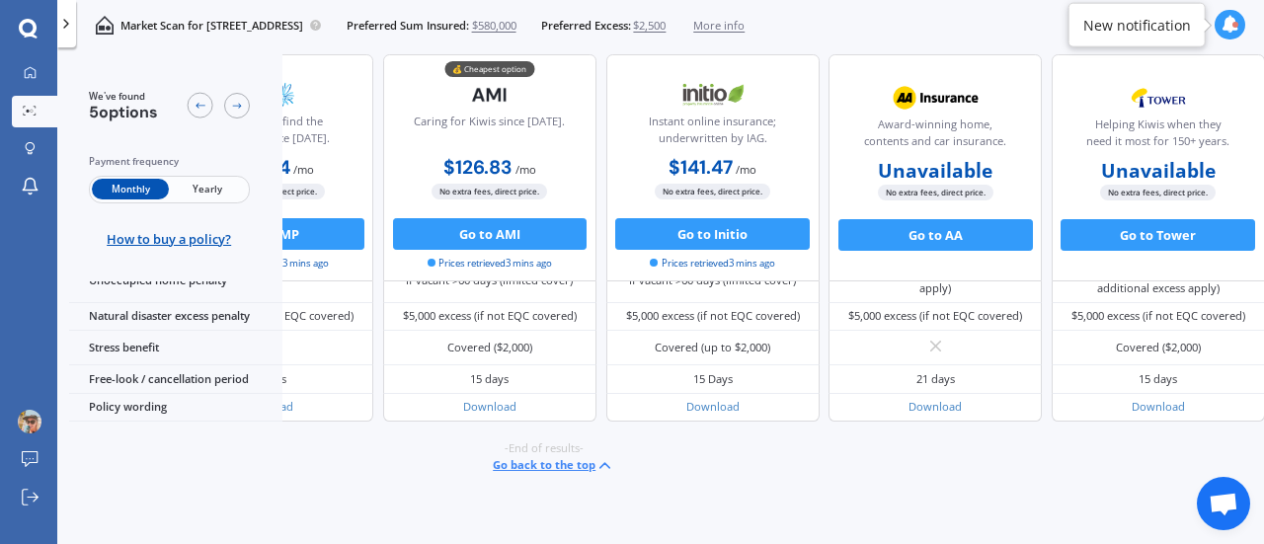
scroll to position [997, 163]
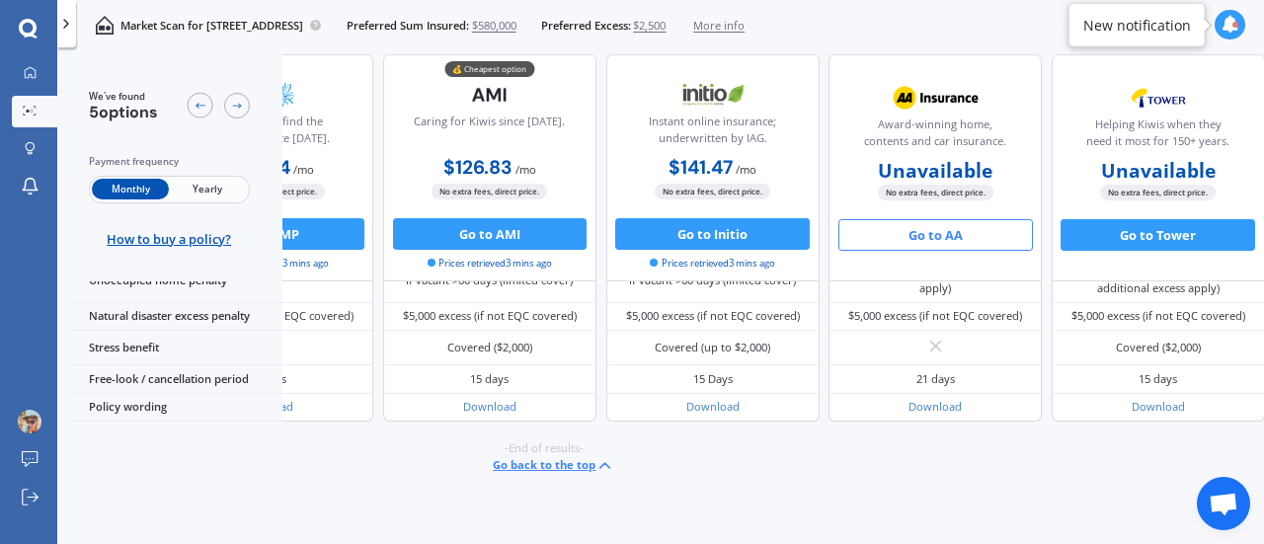
click at [965, 238] on button "Go to AA" at bounding box center [935, 235] width 195 height 32
